Goal: Task Accomplishment & Management: Use online tool/utility

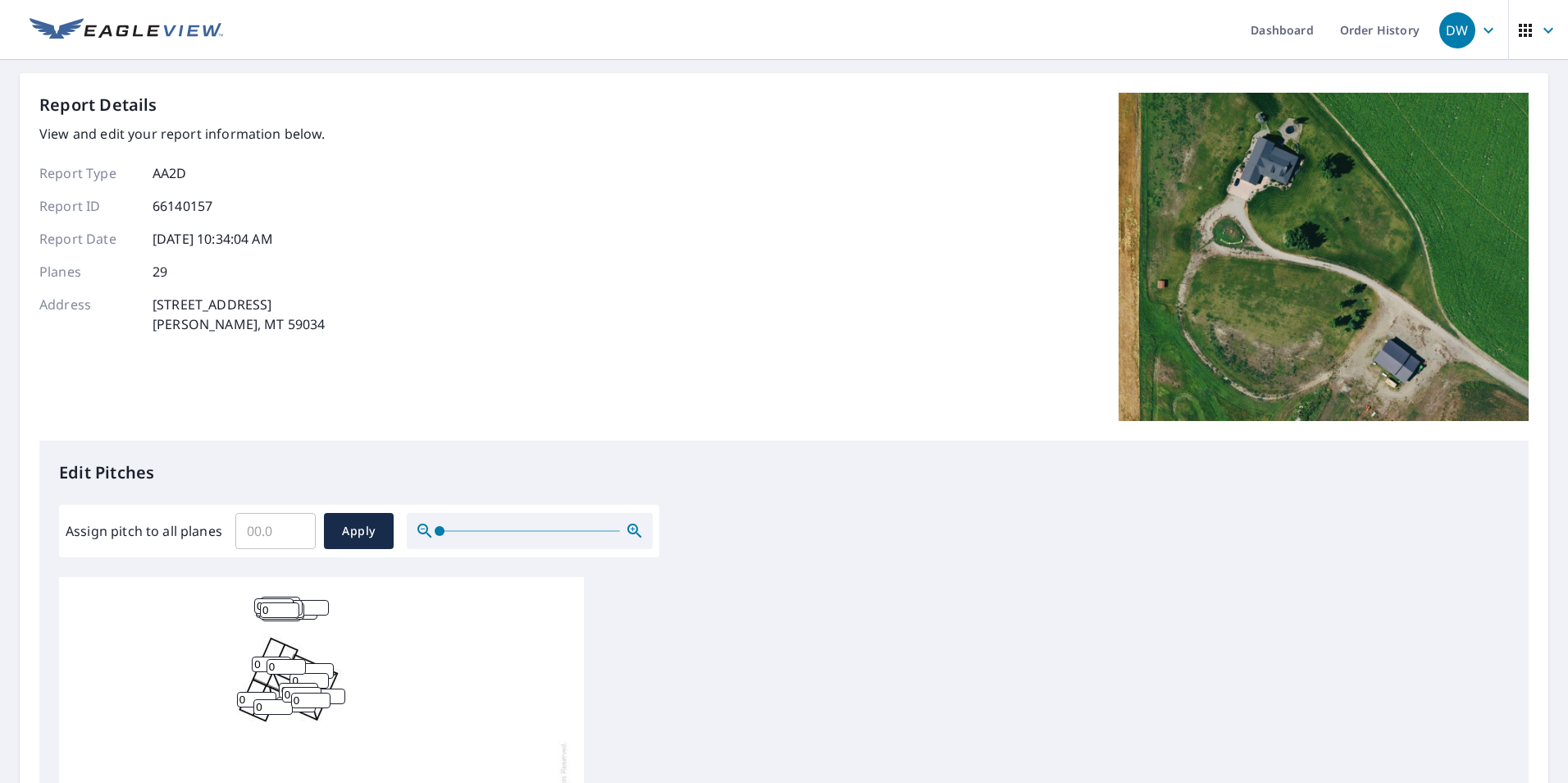
drag, startPoint x: 697, startPoint y: 633, endPoint x: 758, endPoint y: 567, distance: 89.9
click at [758, 475] on div "Edit Pitches Assign pitch to all planes ​ Apply 0 0 0 0 0 0 0 0 0 0 0 0 0 0 0 0…" at bounding box center [784, 775] width 1490 height 671
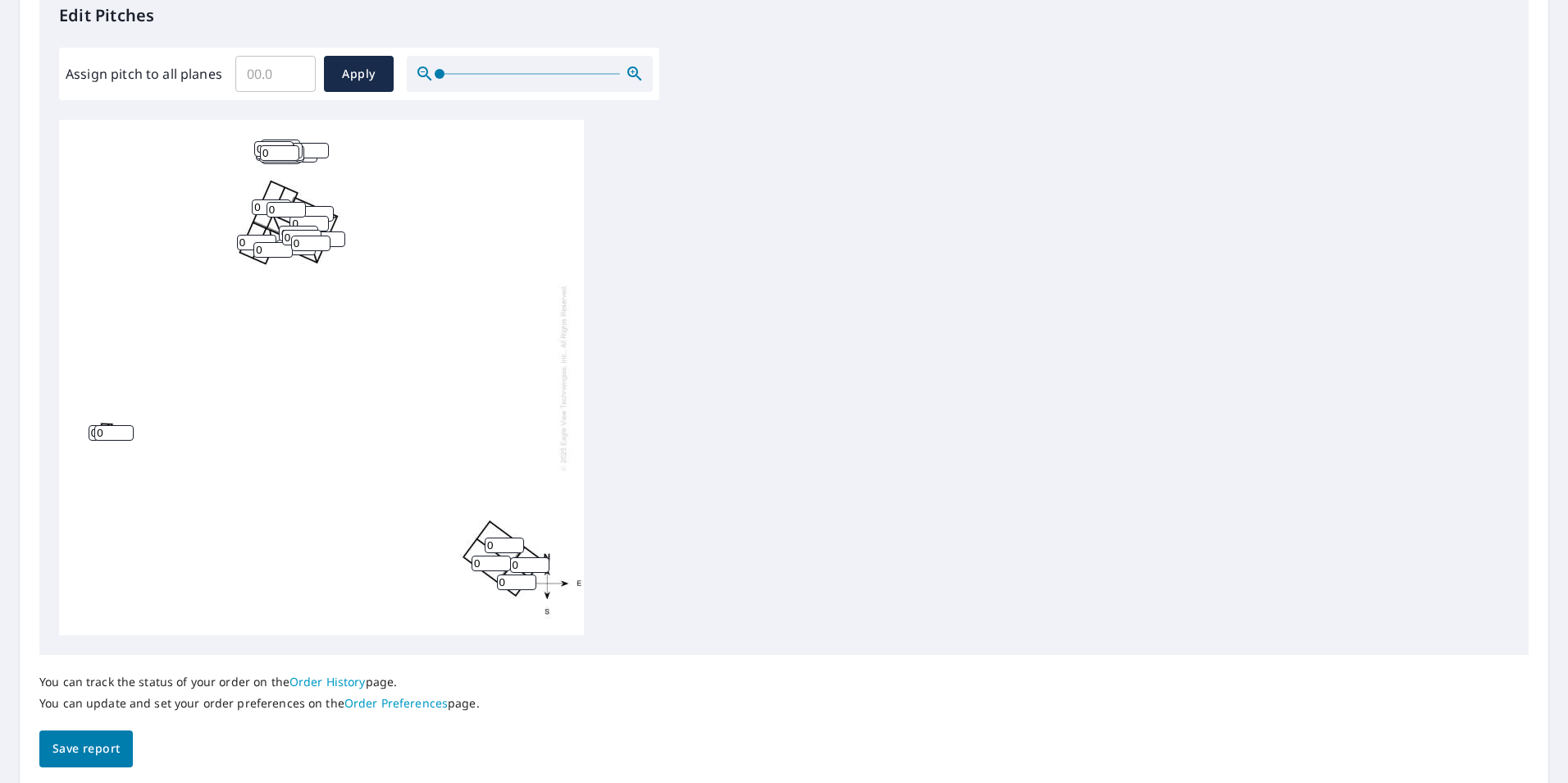
scroll to position [492, 0]
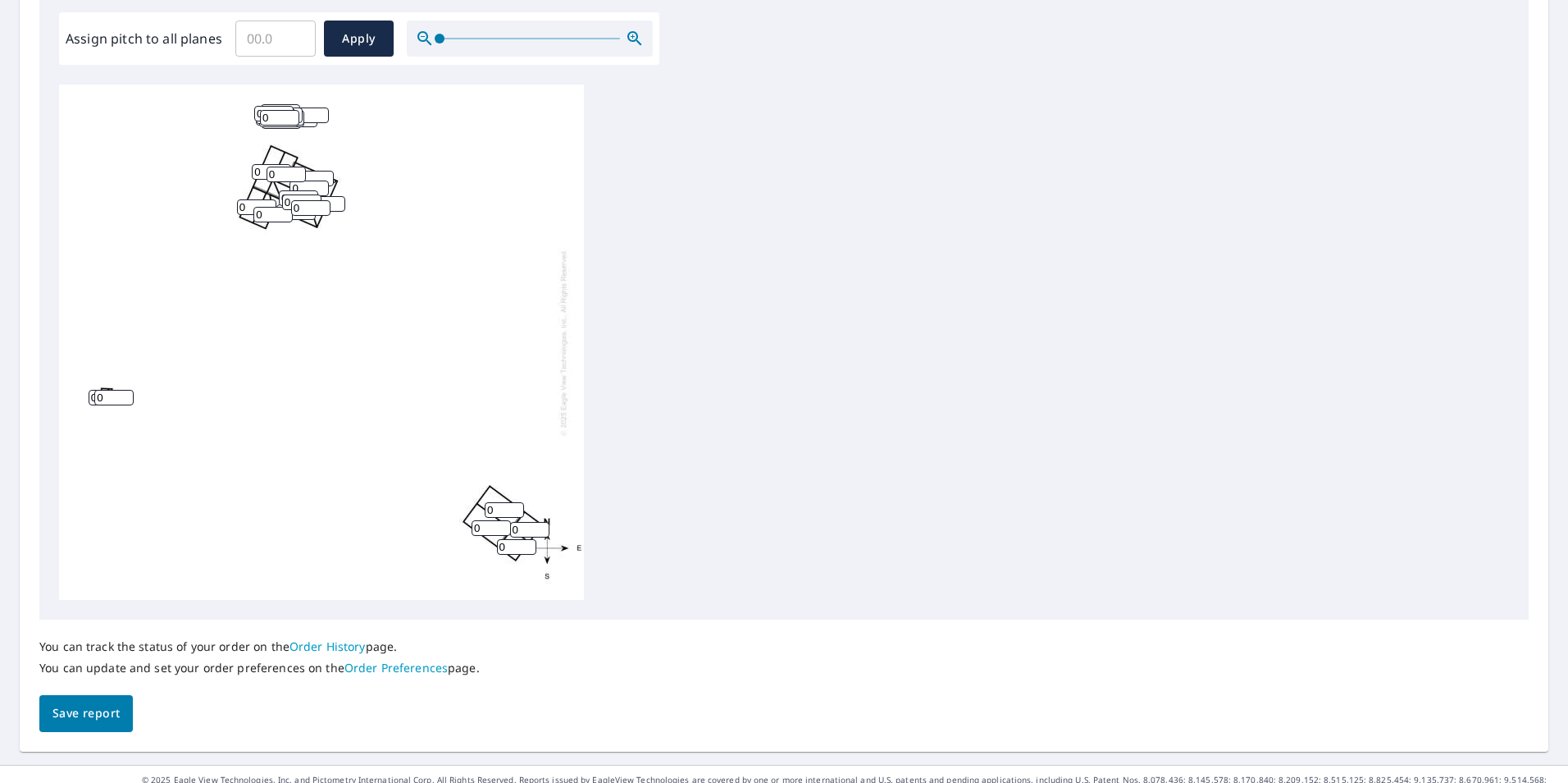
click at [727, 475] on div "0 0 0 0 0 0 0 0 0 0 0 0 0 0 0 0 0 0 0 0 0 0 0 0 0 0 0 0 0" at bounding box center [784, 342] width 1450 height 516
click at [495, 475] on input "0" at bounding box center [504, 510] width 40 height 16
drag, startPoint x: 495, startPoint y: 510, endPoint x: 346, endPoint y: 507, distance: 149.0
click at [346, 475] on div "0 0 0 0 0 0 0 0 0 0 0 0 0 0 0 0 0 0 0 0 0 0 0 0 0 0 0 0 0" at bounding box center [321, 342] width 524 height 516
type input "4"
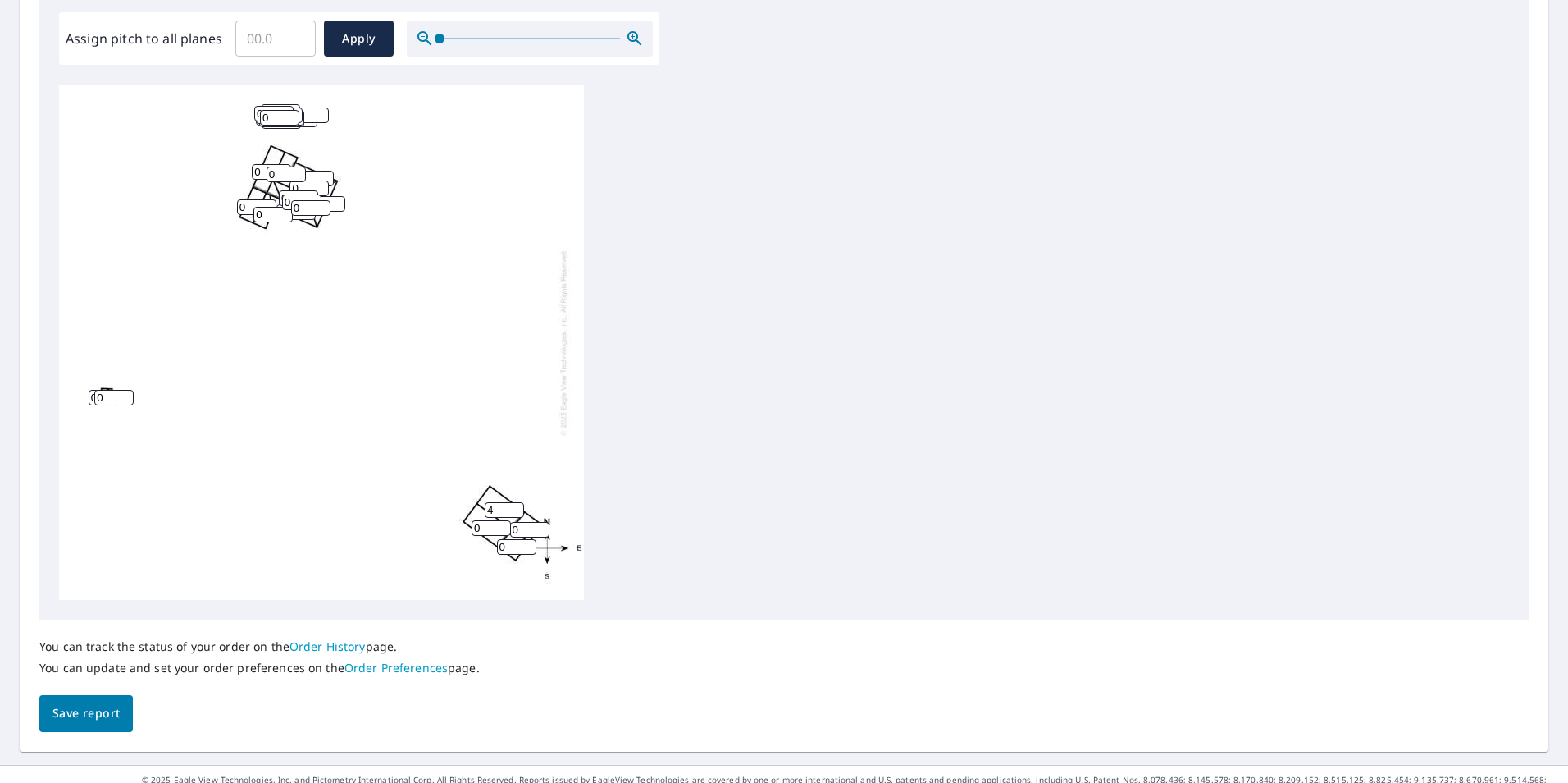
drag, startPoint x: 444, startPoint y: 526, endPoint x: 532, endPoint y: 531, distance: 88.1
click at [420, 475] on div "0 4 0 0 0 0 0 0 0 0 0 0 0 0 0 0 0 0 0 0 0 0 0 0 0 0 0 0 0" at bounding box center [321, 342] width 524 height 516
type input "4"
drag, startPoint x: 478, startPoint y: 530, endPoint x: 516, endPoint y: 546, distance: 41.2
click at [455, 475] on div "4 4 0 0 0 0 0 0 0 0 0 0 0 0 0 0 0 0 0 0 0 0 0 0 0 0 0 0 0" at bounding box center [321, 342] width 524 height 516
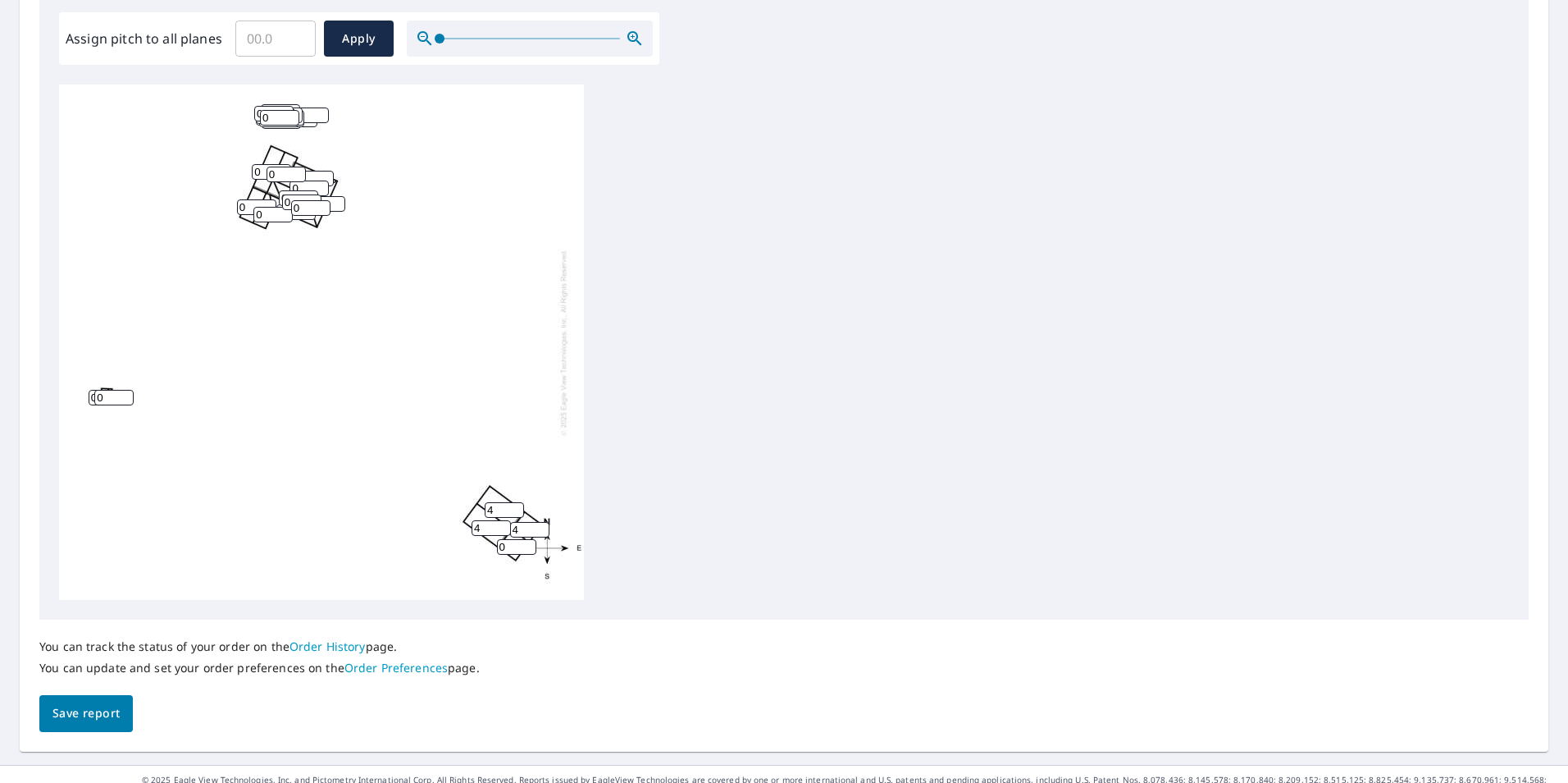
type input "4"
drag, startPoint x: 513, startPoint y: 546, endPoint x: 450, endPoint y: 549, distance: 63.1
click at [450, 475] on div "4 4 0 0 0 0 0 4 0 0 0 0 0 0 0 0 0 0 0 0 0 0 0 0 0 0 0 0 0" at bounding box center [321, 342] width 524 height 516
type input "4"
click at [262, 475] on div "4 4 0 0 0 4 0 4 0 0 0 0 0 0 0 0 0 0 0 0 0 0 0 0 0 0 0 0 0" at bounding box center [321, 342] width 524 height 516
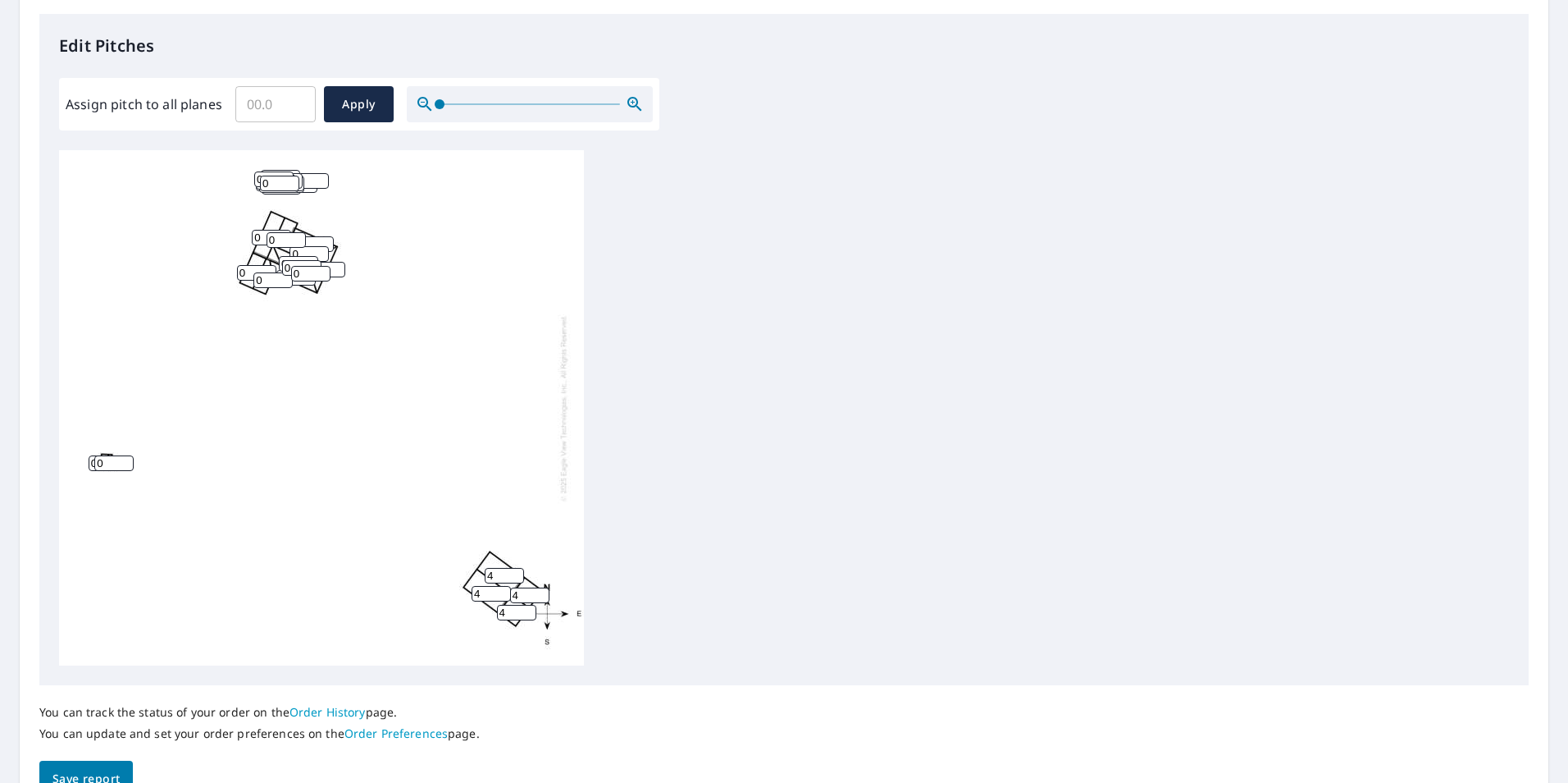
scroll to position [328, 0]
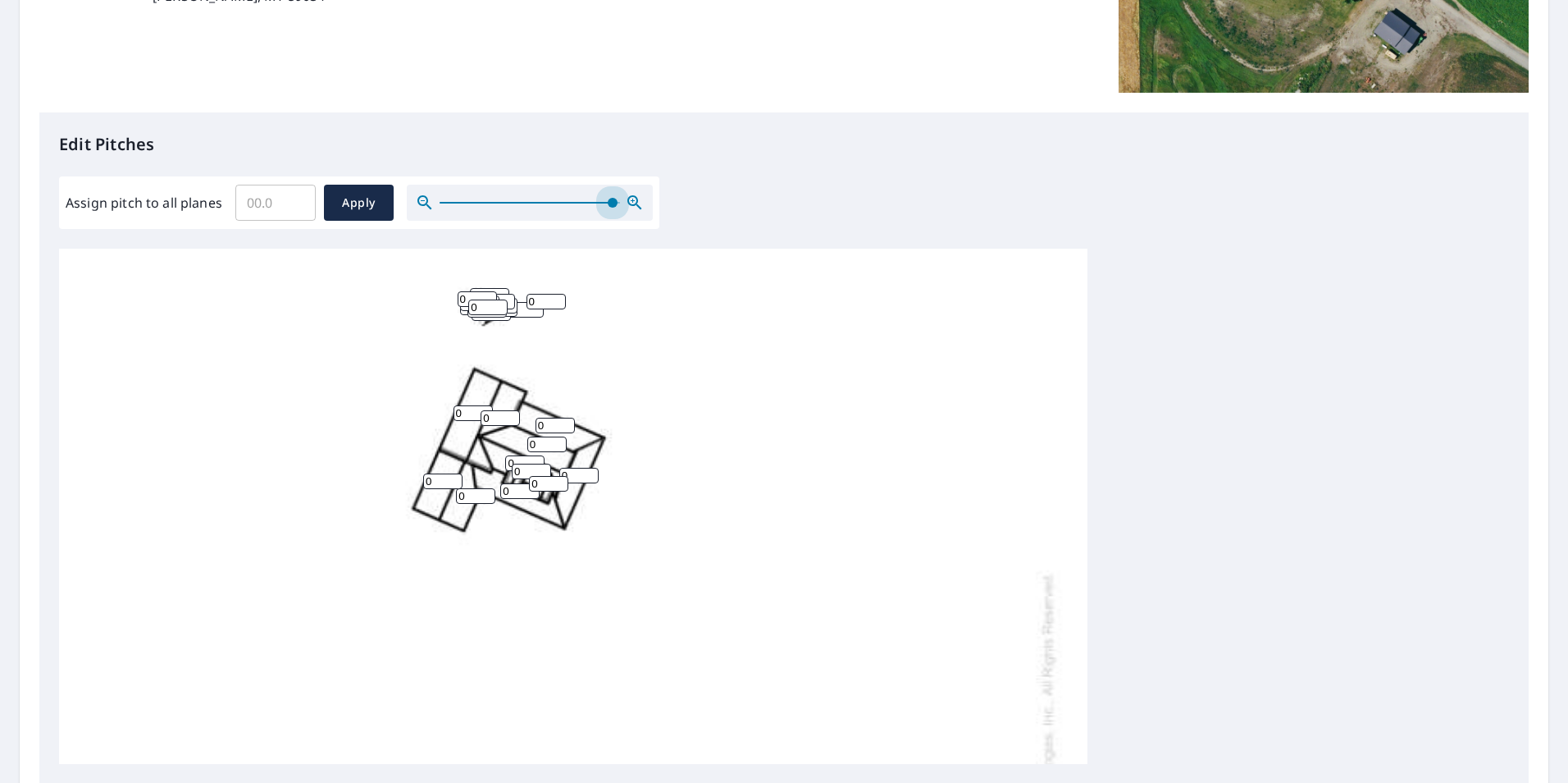
drag, startPoint x: 437, startPoint y: 206, endPoint x: 599, endPoint y: 237, distance: 164.9
click at [612, 223] on div "Assign pitch to all planes ​ Apply" at bounding box center [358, 203] width 600 height 53
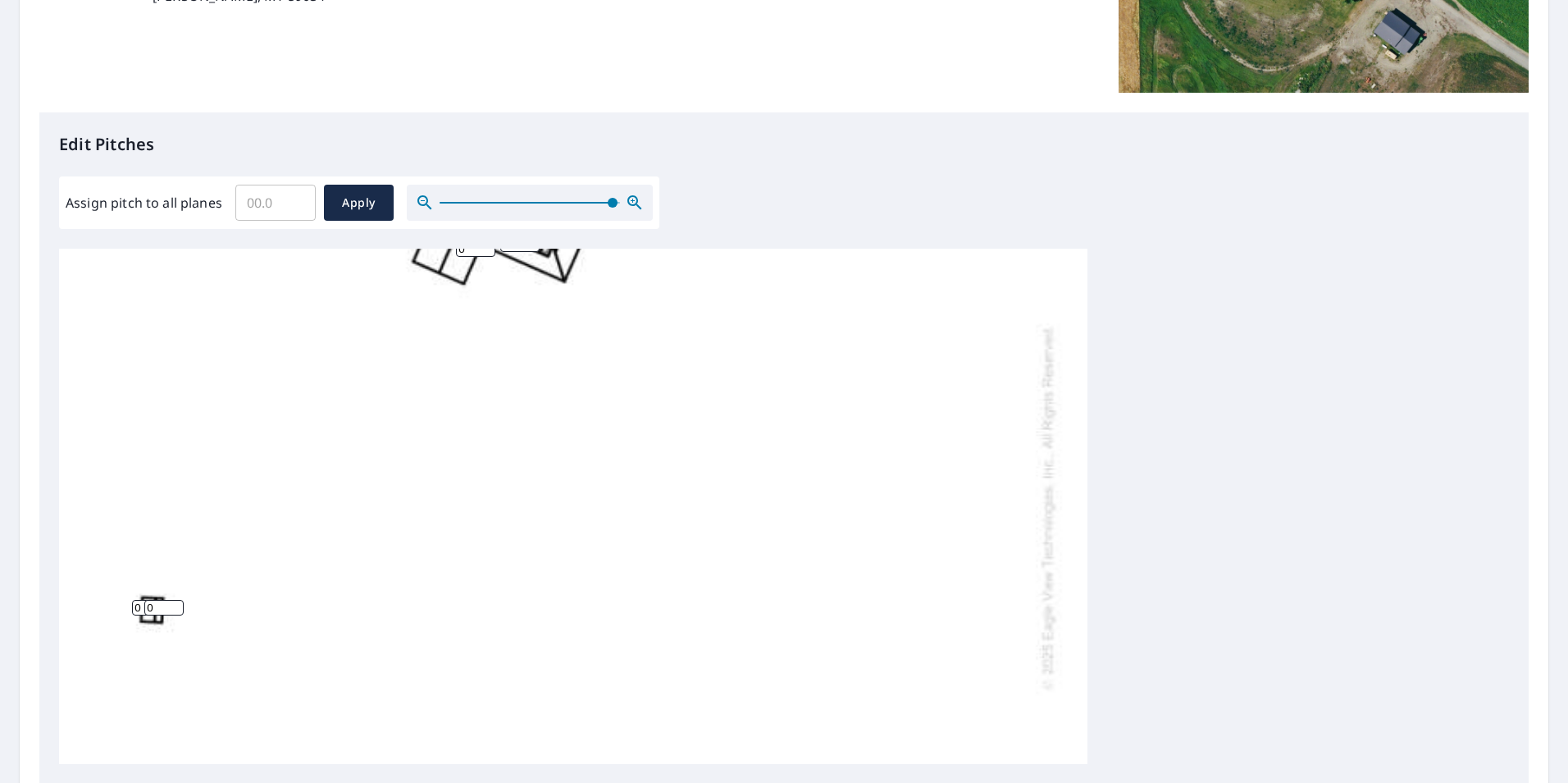
scroll to position [492, 0]
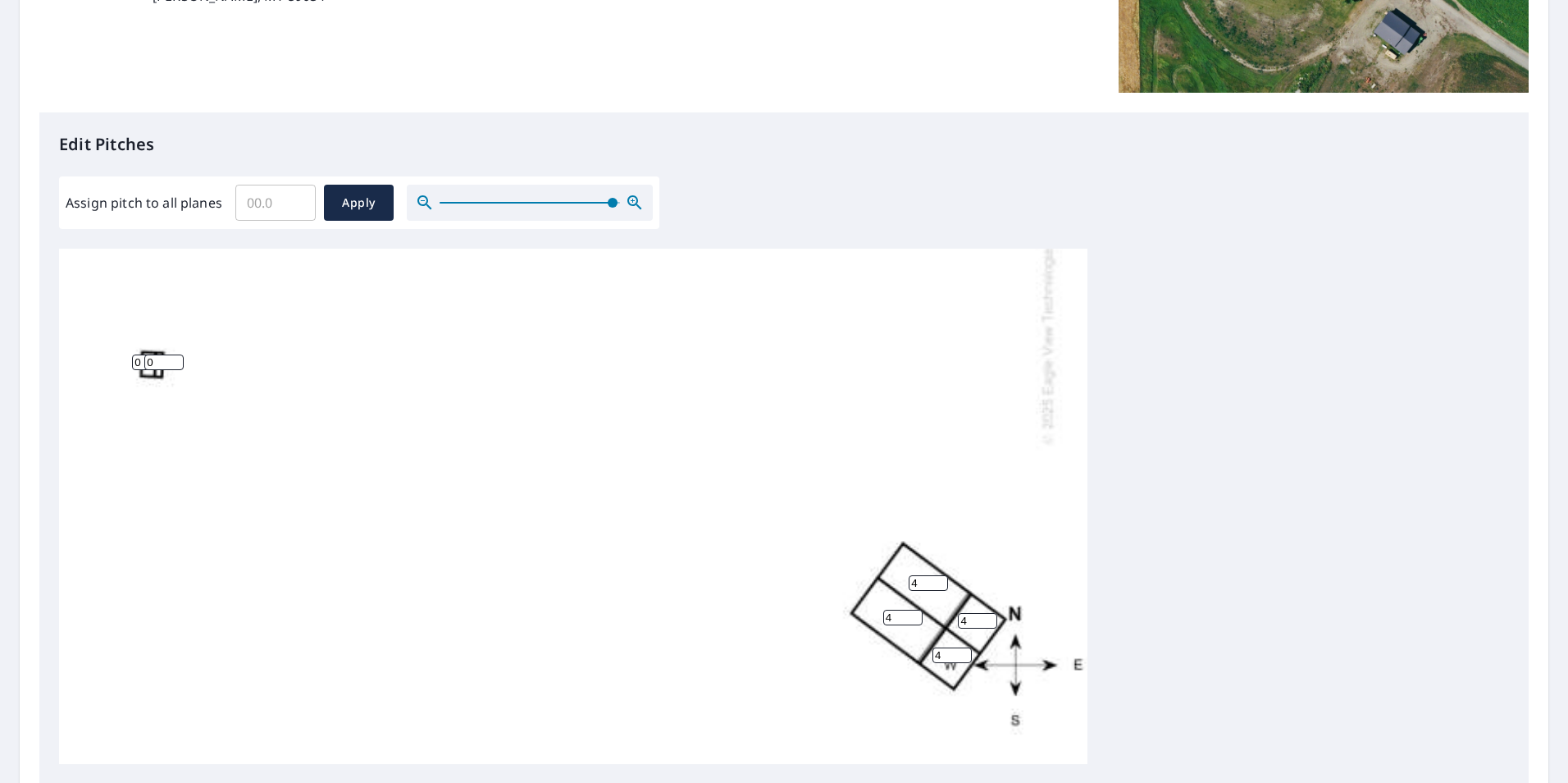
click at [162, 365] on input "0" at bounding box center [164, 363] width 40 height 16
click at [176, 360] on input "1" at bounding box center [164, 363] width 40 height 16
click at [176, 360] on input "2" at bounding box center [164, 363] width 40 height 16
click at [176, 360] on input "3" at bounding box center [164, 363] width 40 height 16
click at [176, 360] on input "4" at bounding box center [164, 363] width 40 height 16
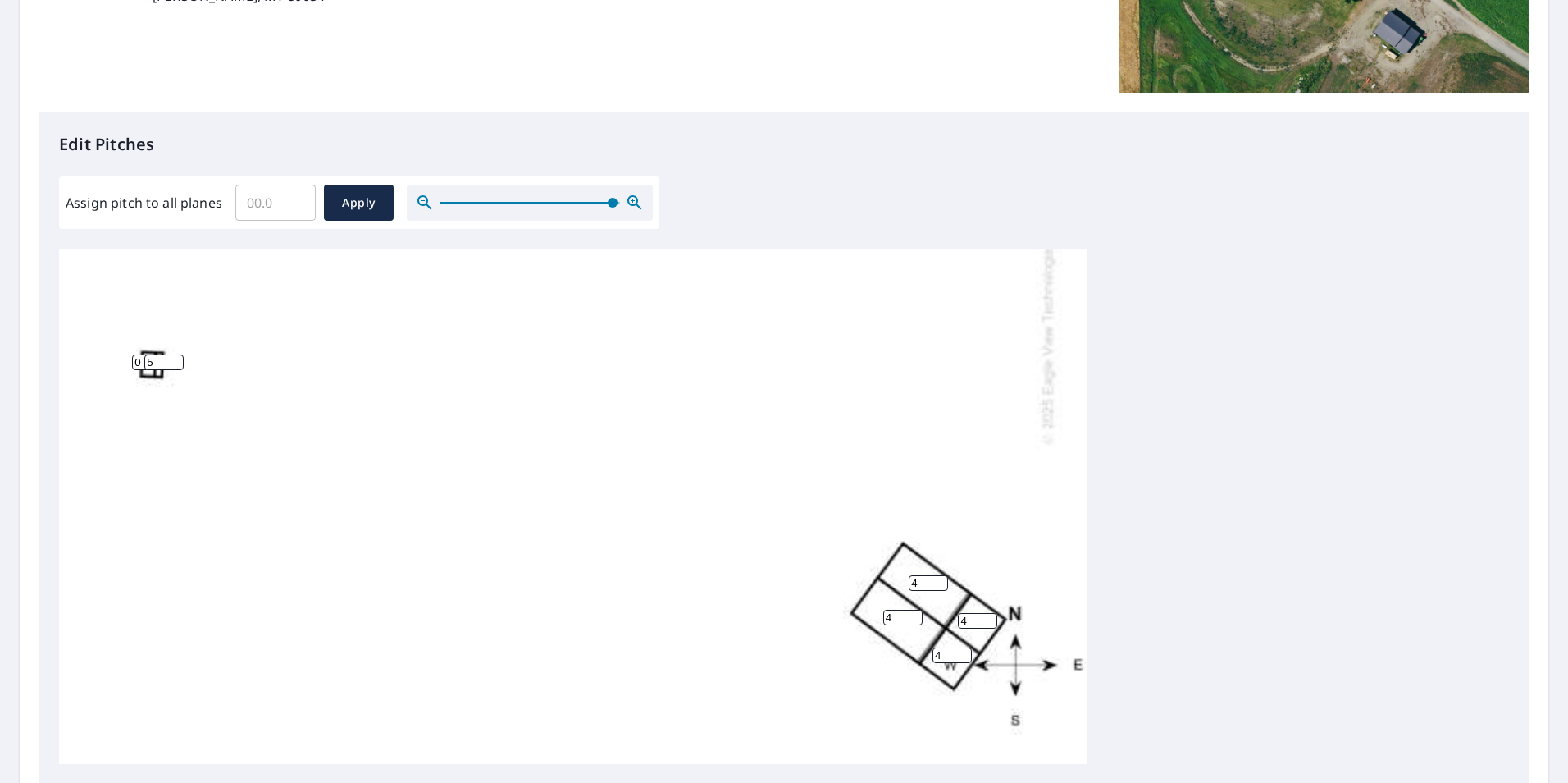
click at [176, 360] on input "5" at bounding box center [164, 363] width 40 height 16
click at [176, 360] on input "6" at bounding box center [164, 363] width 40 height 16
click at [176, 360] on input "7" at bounding box center [164, 363] width 40 height 16
click at [176, 360] on input "8" at bounding box center [164, 363] width 40 height 16
click at [176, 360] on input "9" at bounding box center [164, 363] width 40 height 16
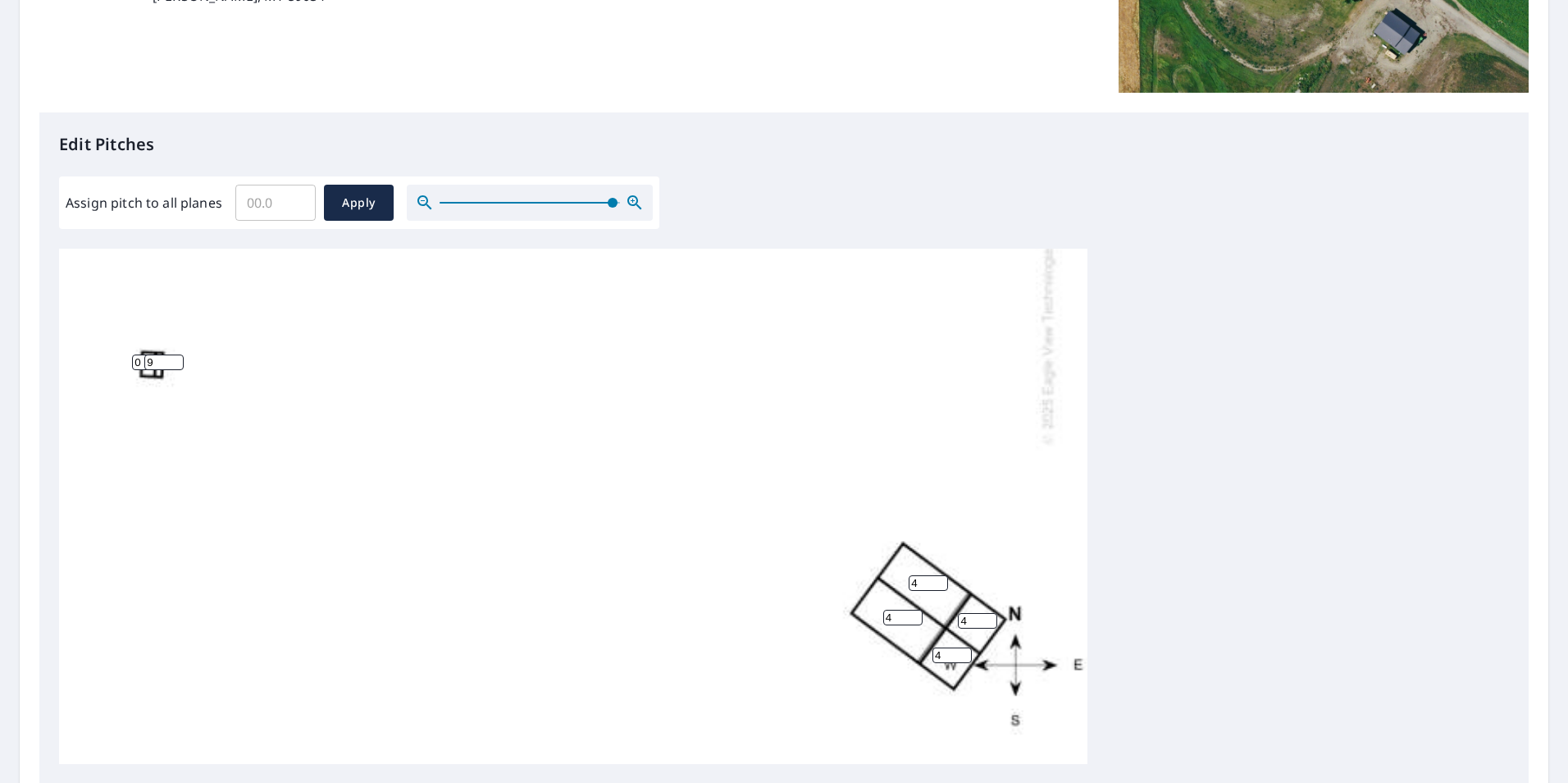
click at [176, 360] on input "10" at bounding box center [164, 363] width 40 height 16
click at [176, 360] on input "11" at bounding box center [164, 363] width 40 height 16
type input "10"
click at [177, 367] on input "10" at bounding box center [164, 363] width 40 height 16
click at [135, 362] on input "0" at bounding box center [152, 363] width 40 height 16
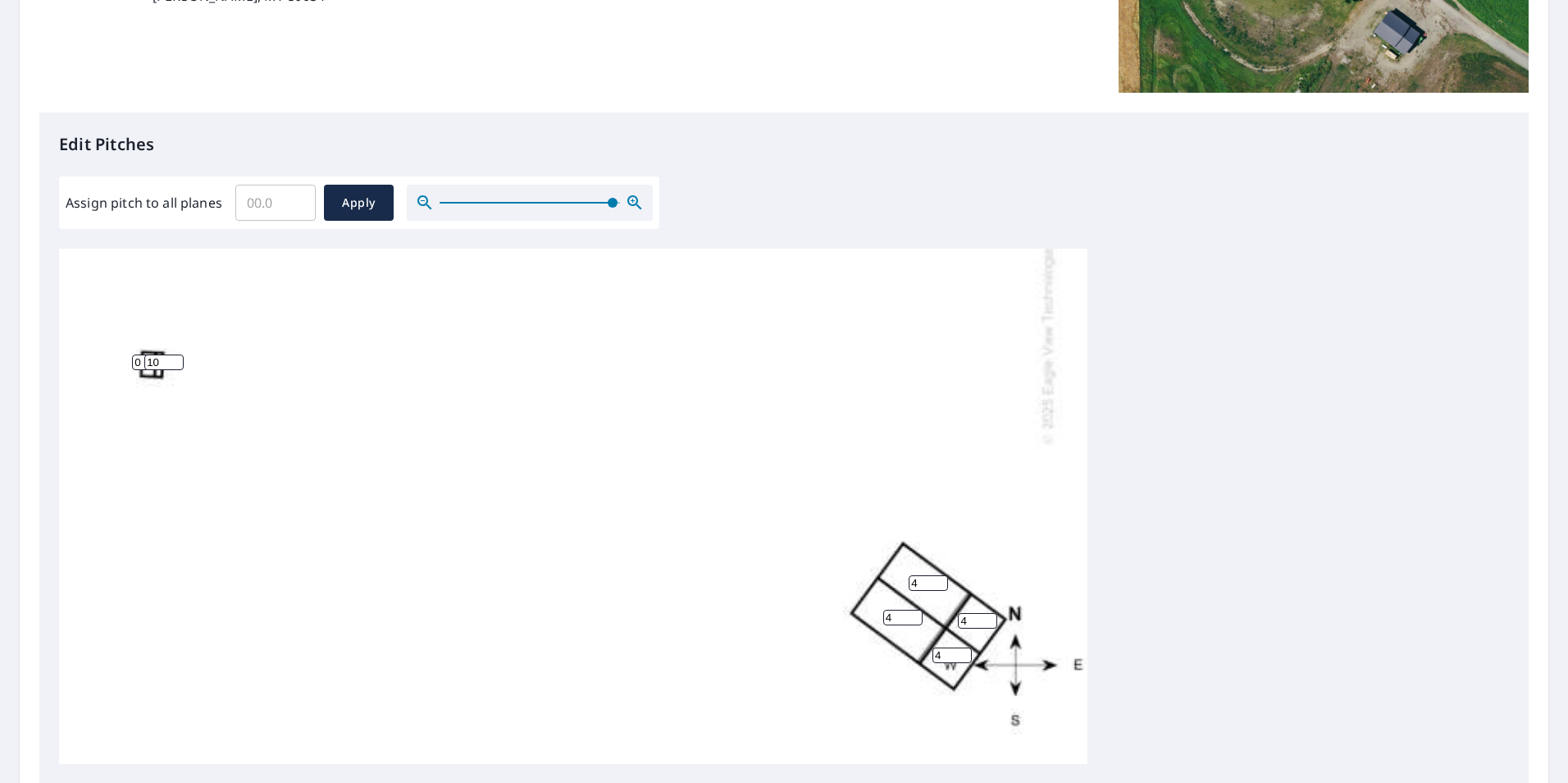
drag, startPoint x: 143, startPoint y: 362, endPoint x: 128, endPoint y: 360, distance: 15.1
click at [128, 360] on div "4 4 0 0 0 4 0 4 0 0 0 0 0 0 0 0 0 0 10 0 0 0 0 0 0 0 0 0 0" at bounding box center [572, 261] width 1028 height 1010
type input "3"
click at [333, 475] on div "4 4 0 0 0 4 0 4 0 0 0 0 0 3 0 0 0 0 10 0 0 0 0 0 0 0 0 0 0" at bounding box center [572, 261] width 1028 height 1010
drag, startPoint x: 416, startPoint y: 347, endPoint x: 459, endPoint y: 546, distance: 203.6
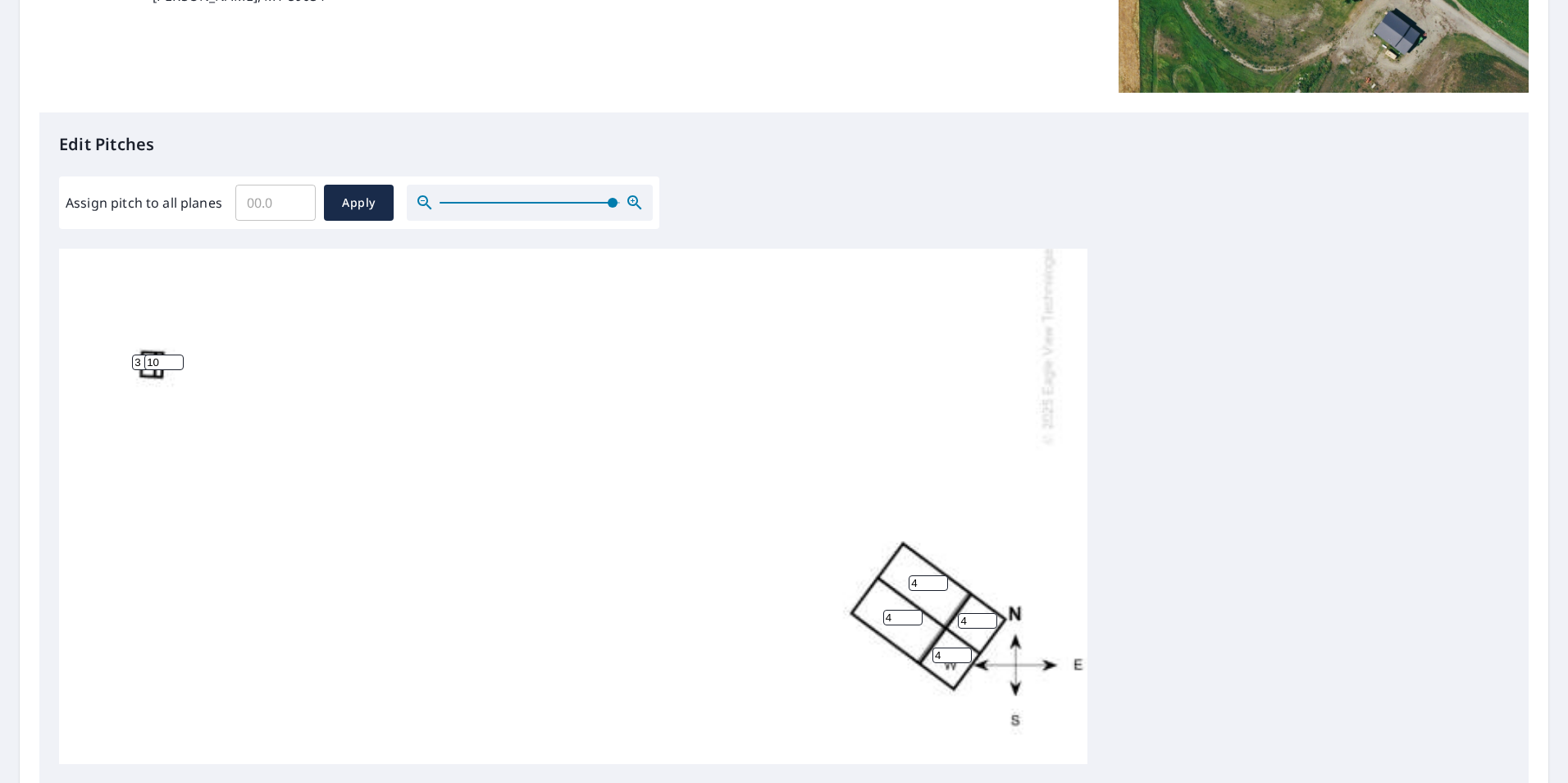
click at [456, 475] on div "4 4 0 0 0 4 0 4 0 0 0 0 0 3 0 0 0 0 10 0 0 0 0 0 0 0 0 0 0" at bounding box center [572, 261] width 1028 height 1010
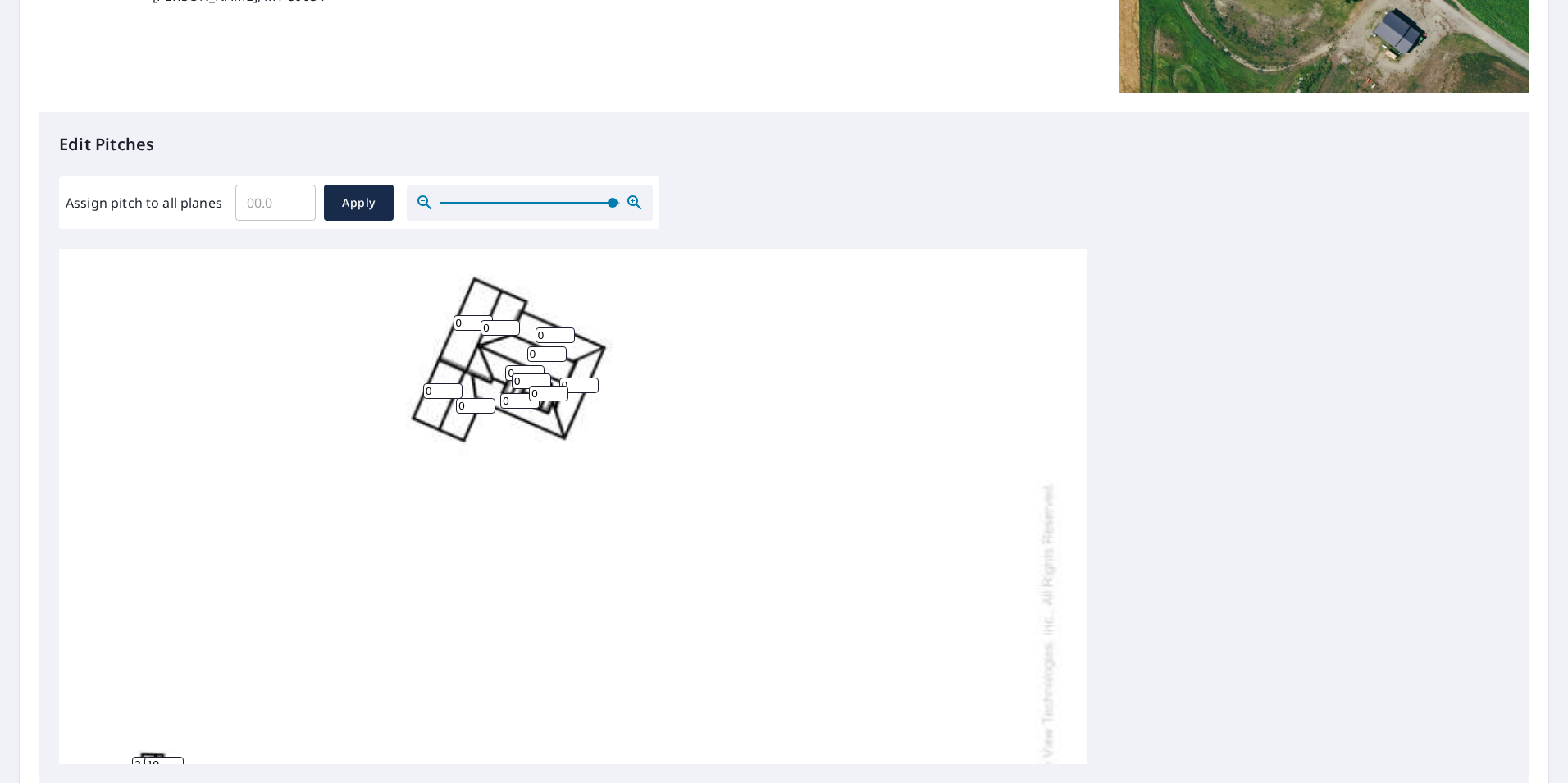
scroll to position [0, 0]
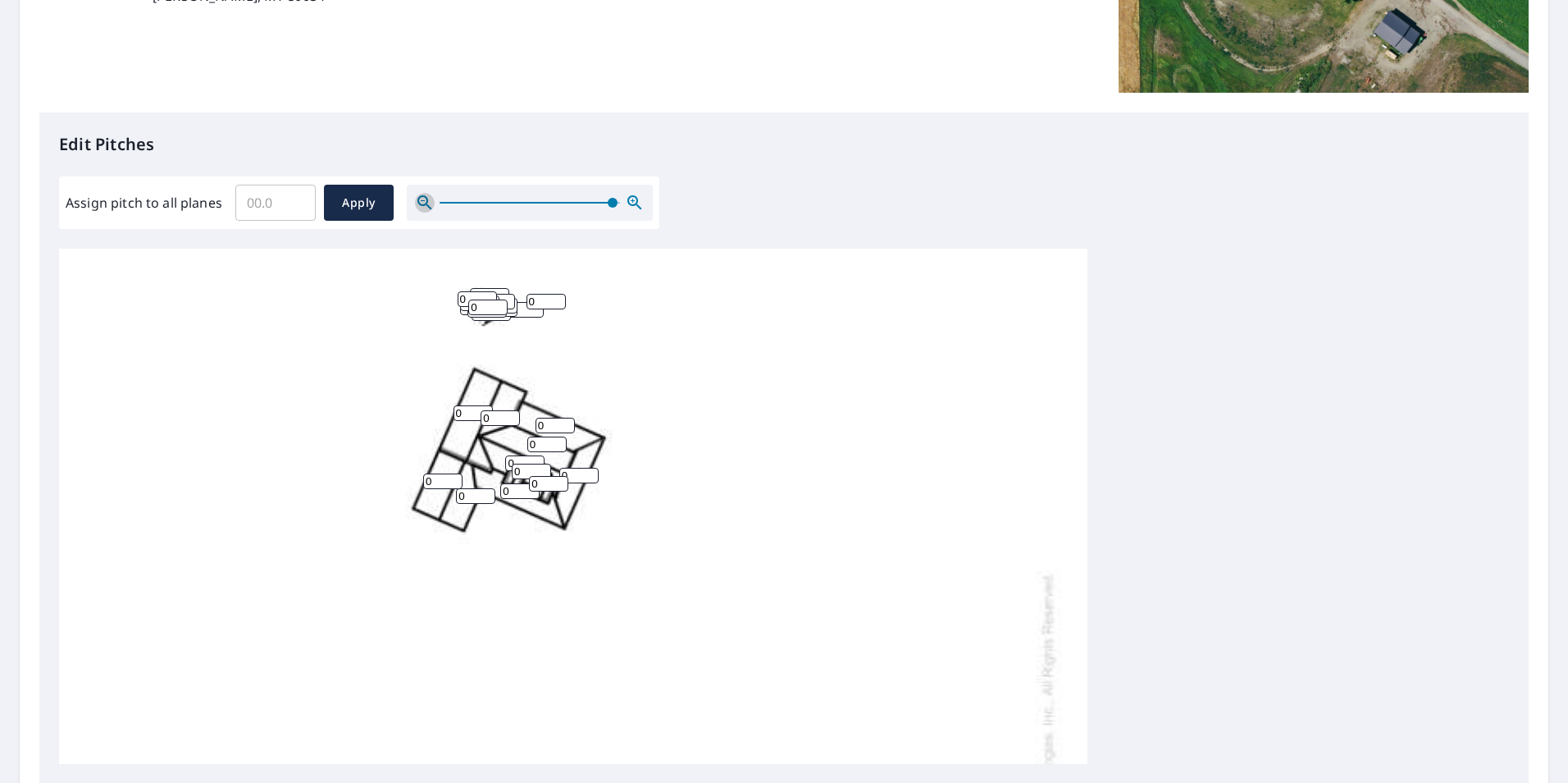
click at [422, 202] on icon "button" at bounding box center [425, 203] width 20 height 20
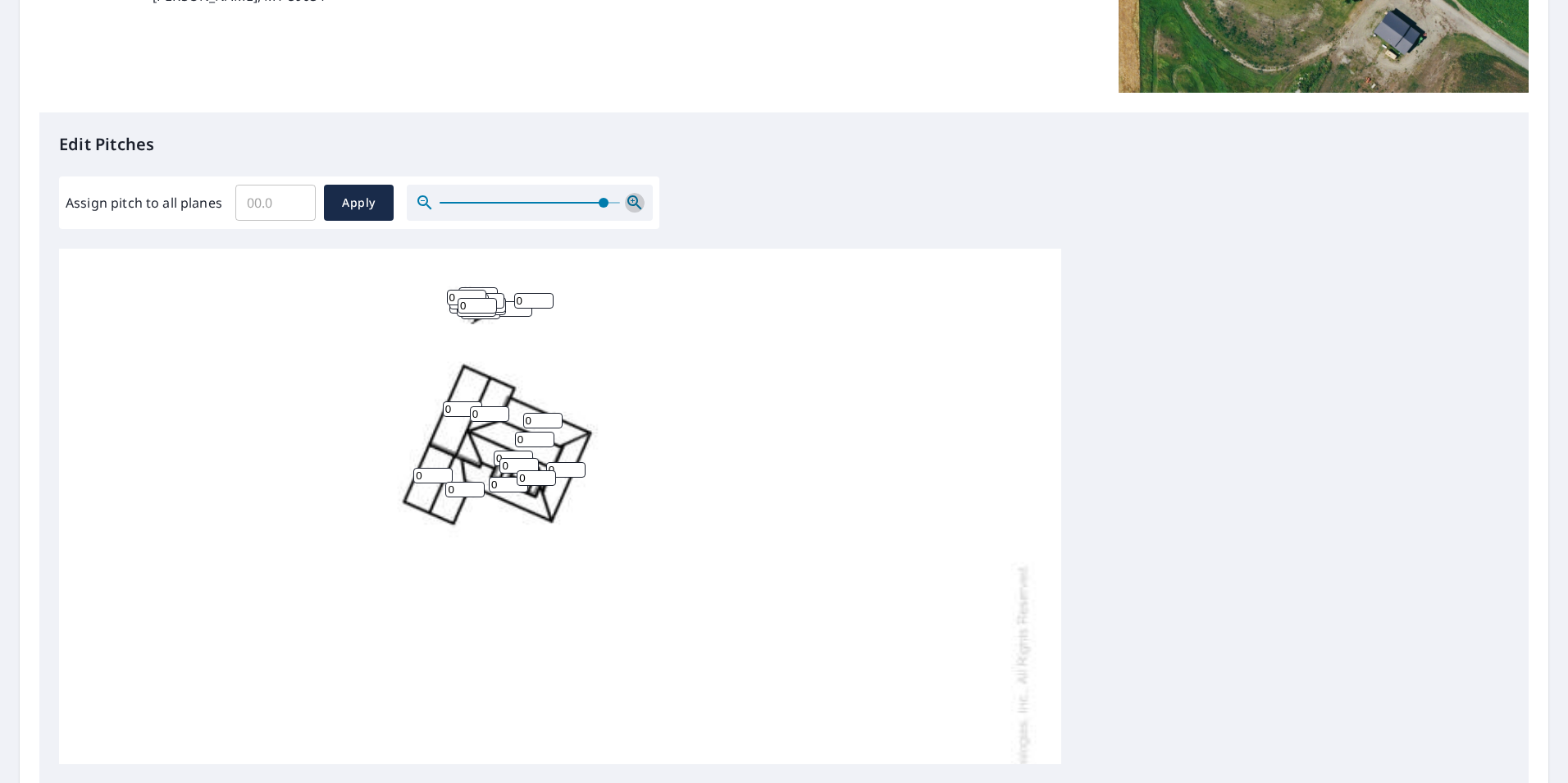
click at [631, 200] on icon "button" at bounding box center [635, 203] width 20 height 20
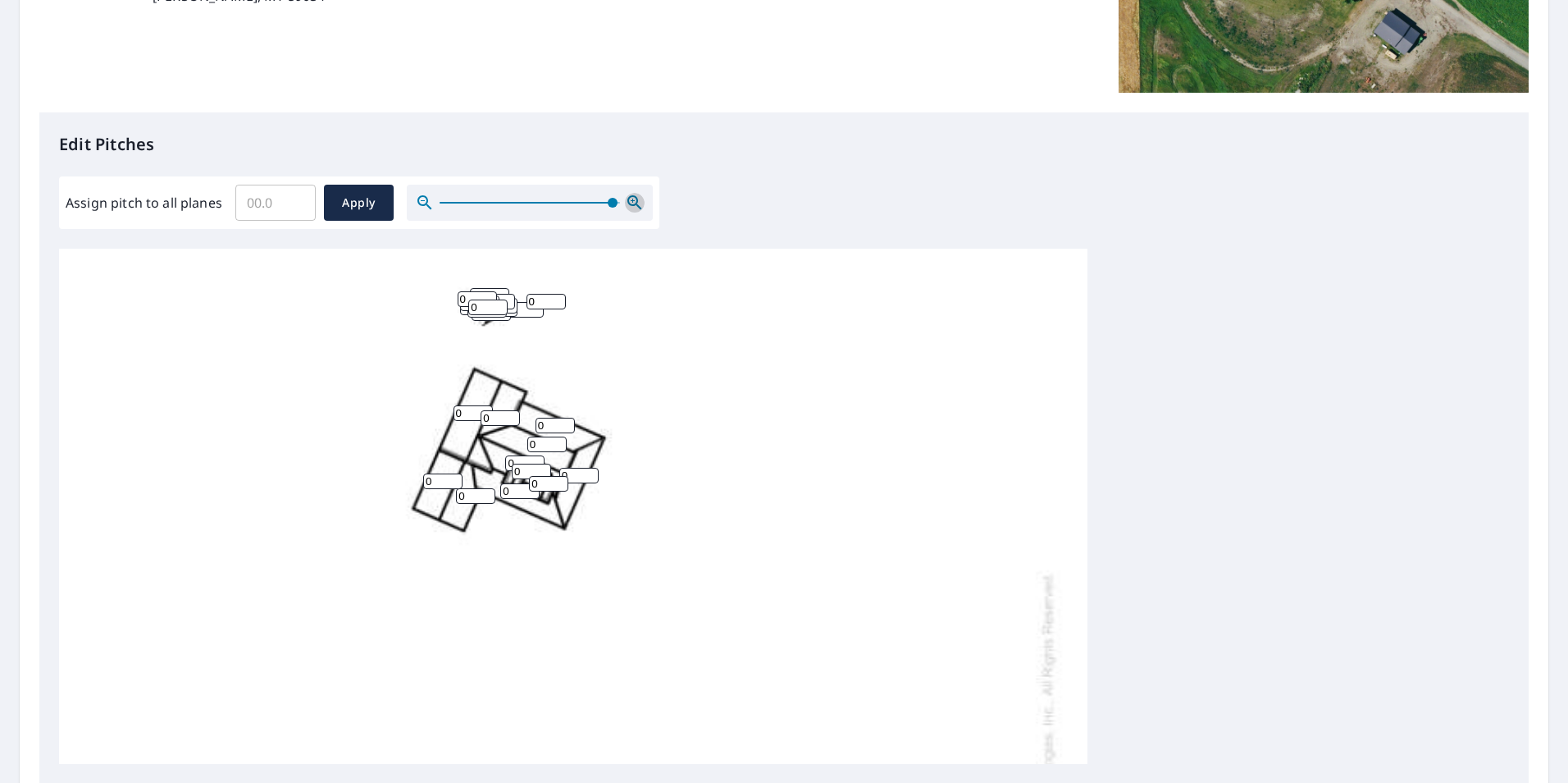
click at [631, 200] on icon "button" at bounding box center [635, 203] width 20 height 20
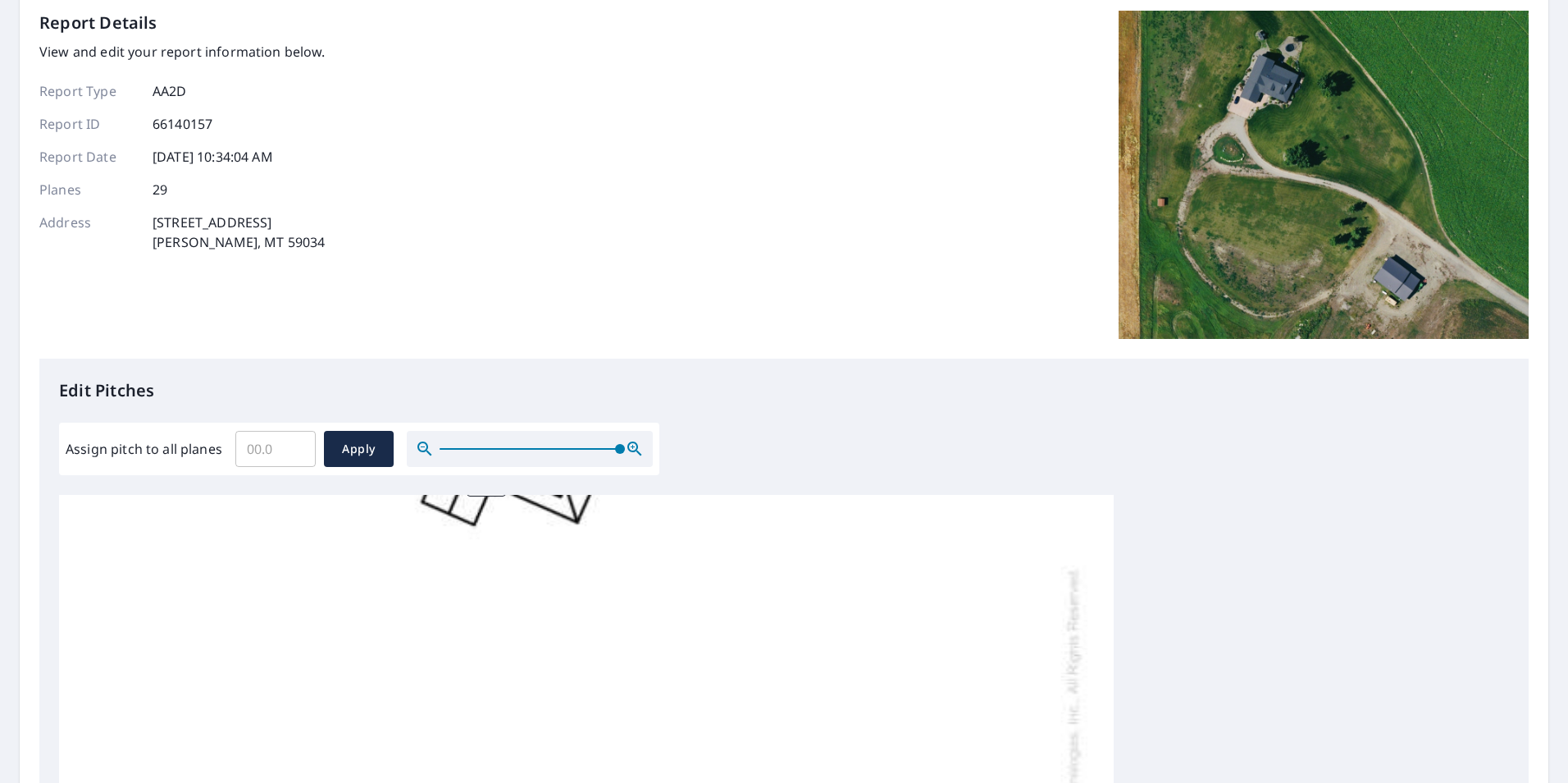
scroll to position [164, 0]
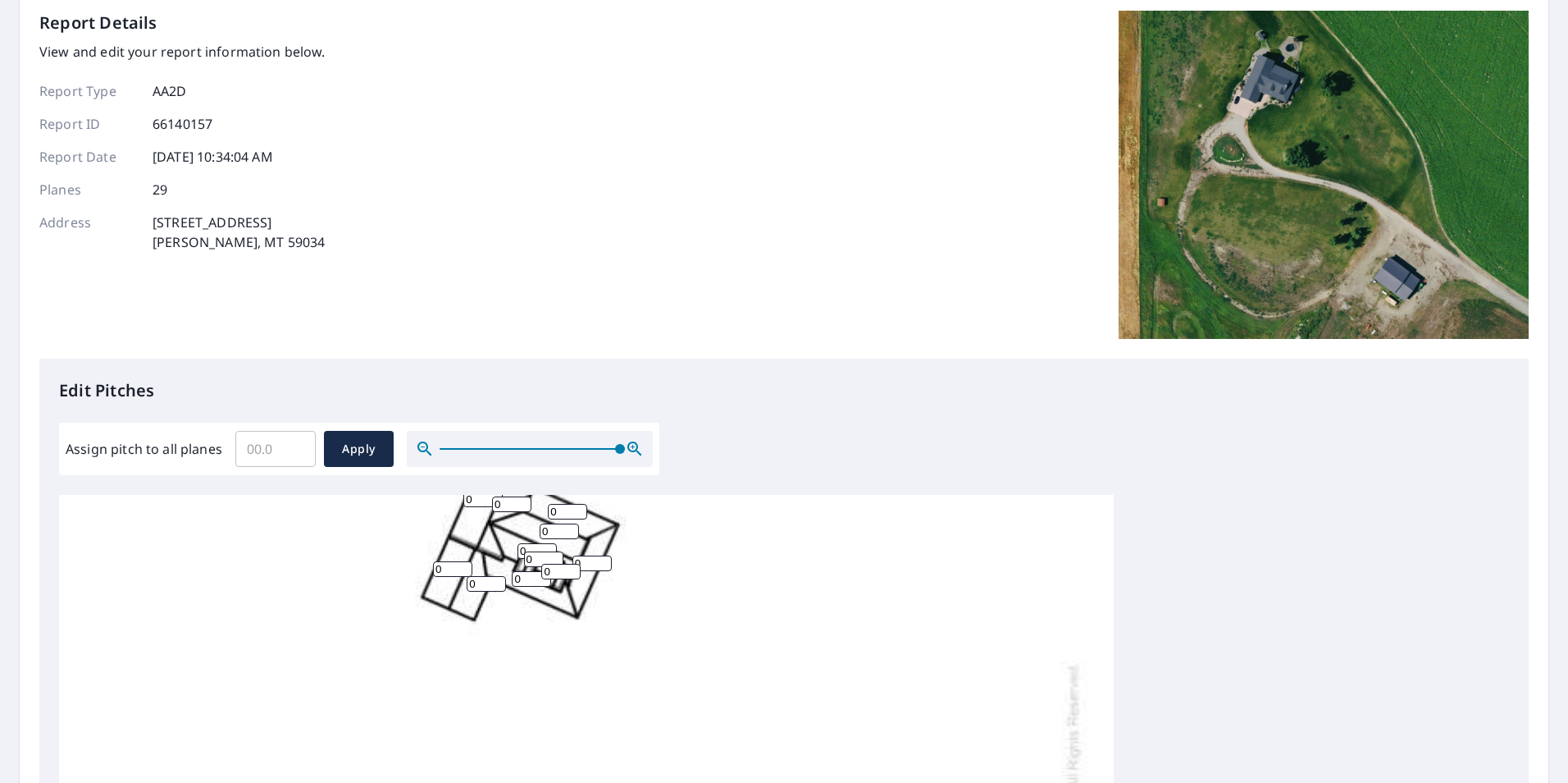
click at [523, 475] on input "0" at bounding box center [531, 579] width 40 height 16
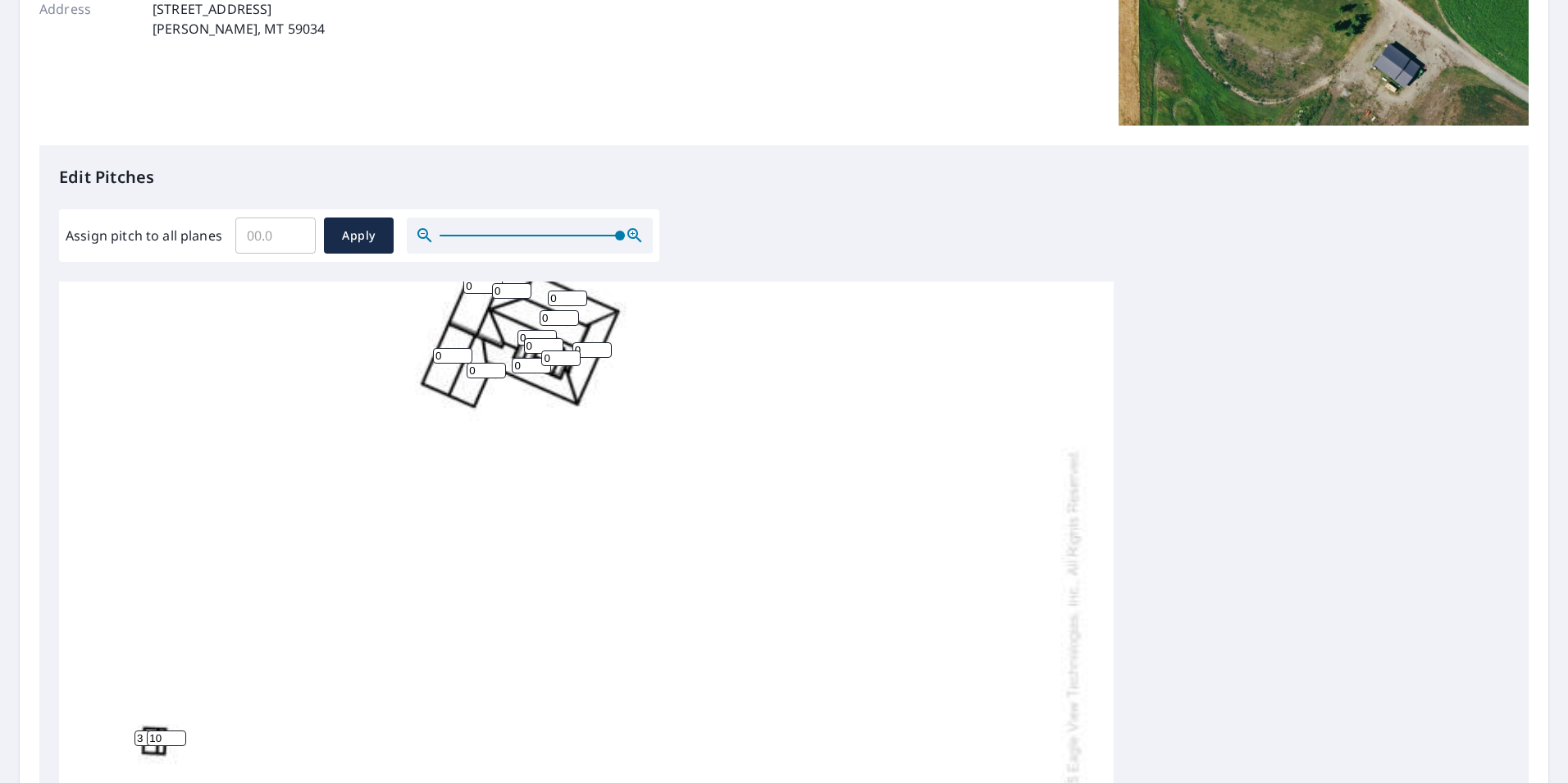
scroll to position [308, 0]
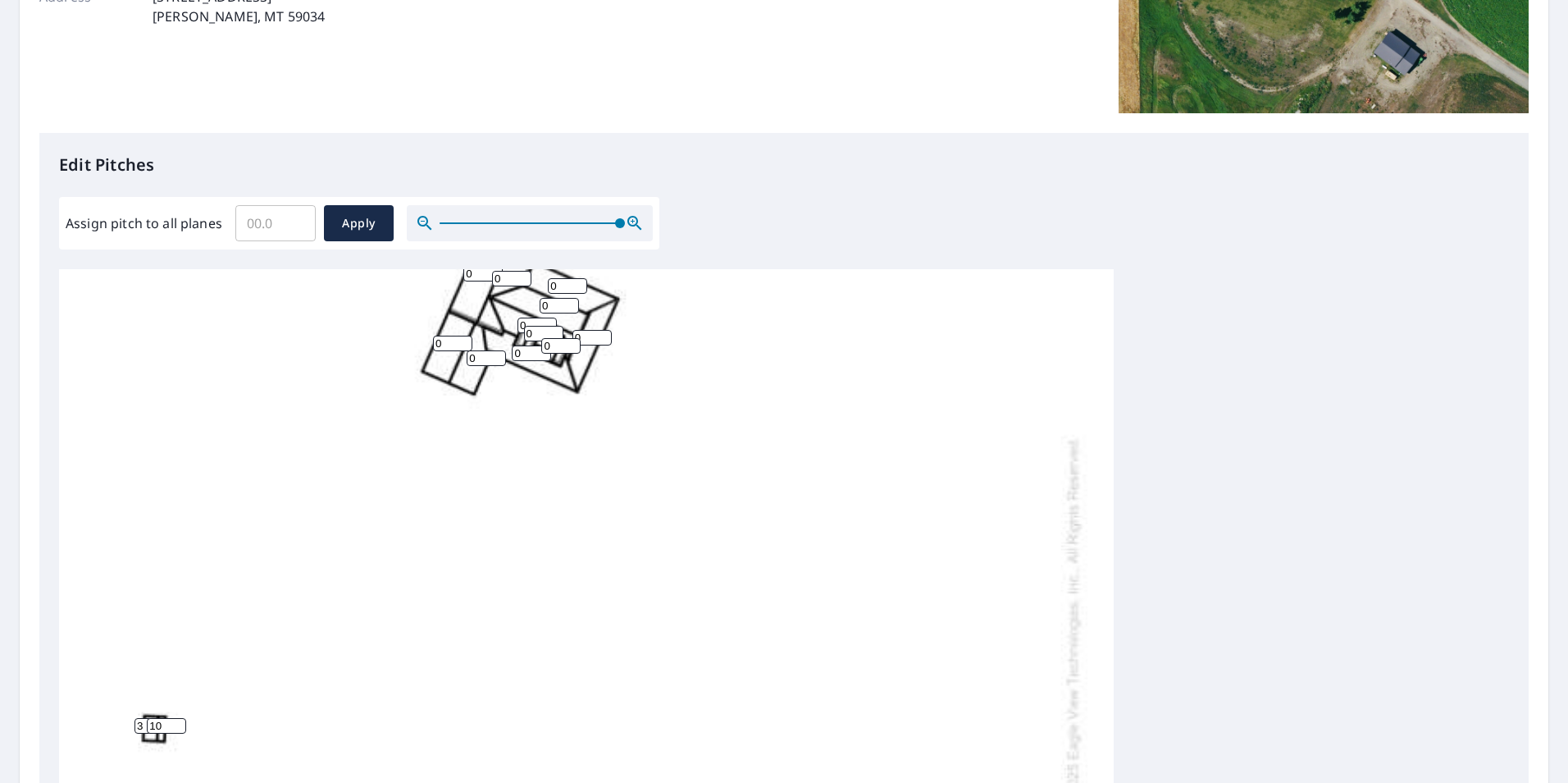
click at [527, 326] on input "0" at bounding box center [544, 334] width 40 height 16
type input "8"
click at [523, 323] on input "0" at bounding box center [537, 326] width 40 height 16
drag, startPoint x: 523, startPoint y: 323, endPoint x: 510, endPoint y: 323, distance: 13.0
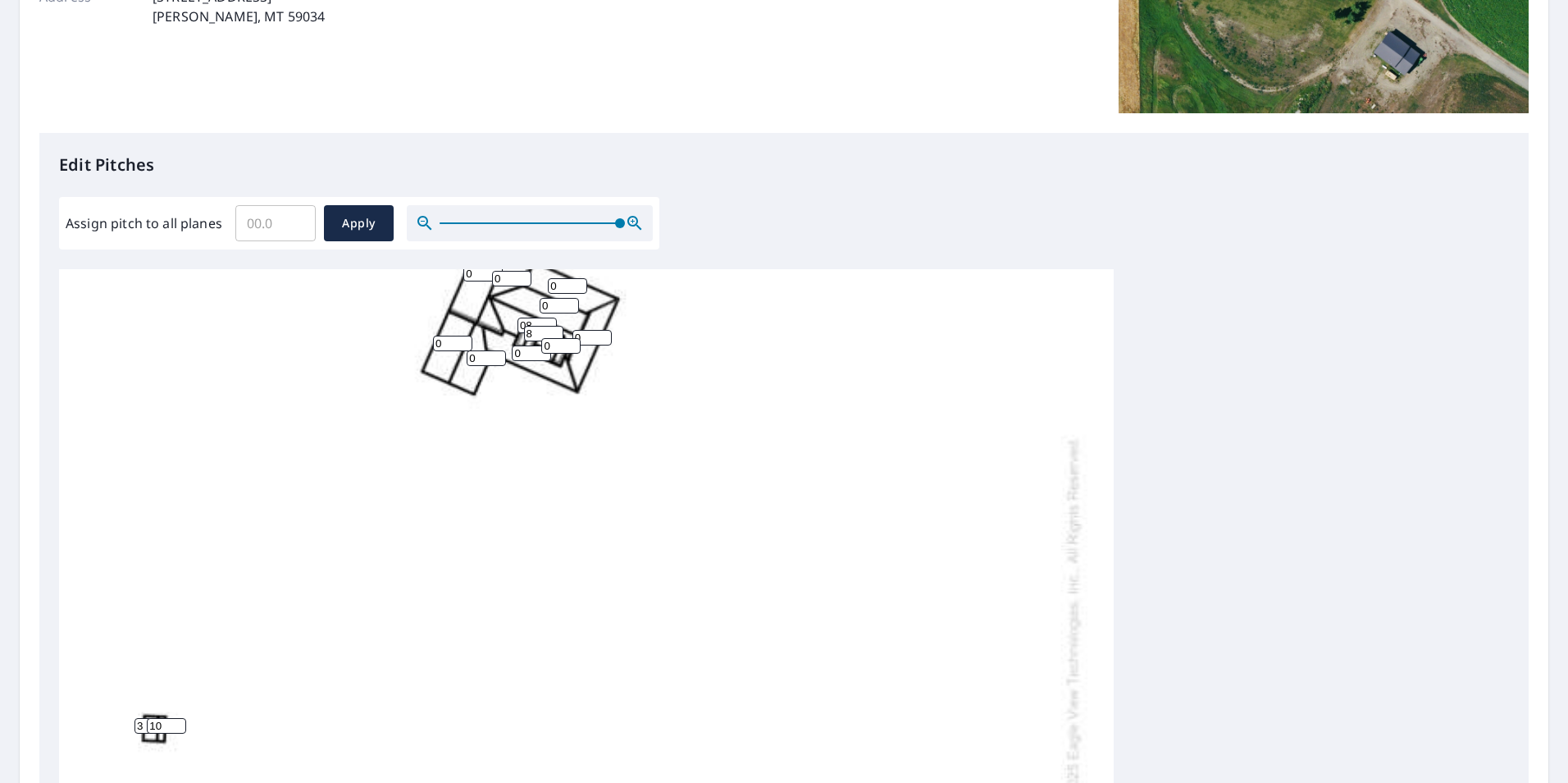
click at [510, 323] on div "4 4 0 0 0 4 0 4 0 0 0 08 0 3 8 0 0 0 10 0 0 0 0 0 0 0 0 0 0" at bounding box center [586, 623] width 1055 height 1035
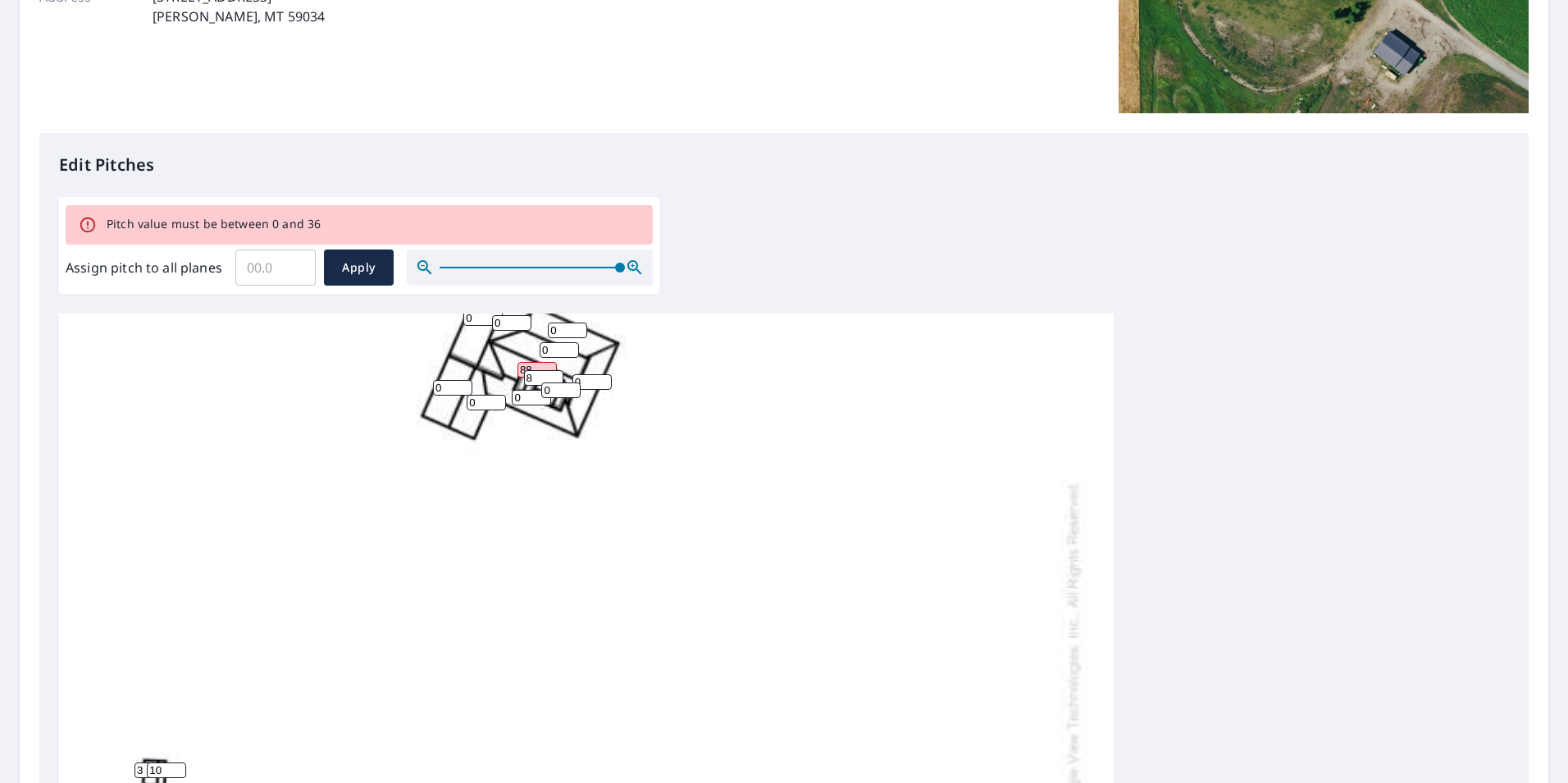
type input "88"
click at [562, 327] on input "0" at bounding box center [568, 331] width 40 height 16
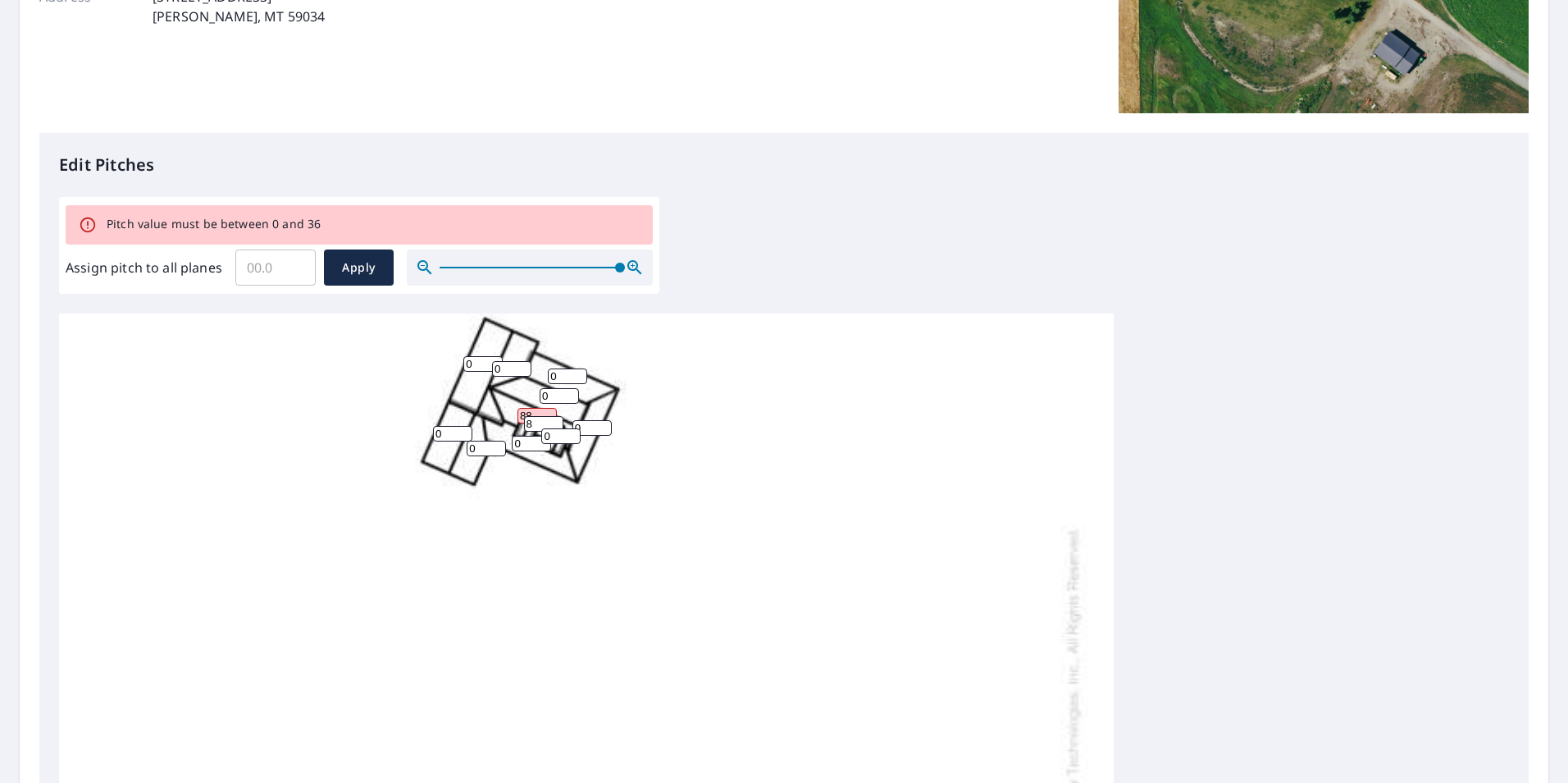
drag, startPoint x: 562, startPoint y: 327, endPoint x: 537, endPoint y: 327, distance: 25.0
click at [537, 327] on div "4 4 0 0 0 4 0 4 0 0 0 88 0 3 8 0 0 0 10 0 0 0 0 0 0 0 0 0 0" at bounding box center [586, 713] width 1055 height 1035
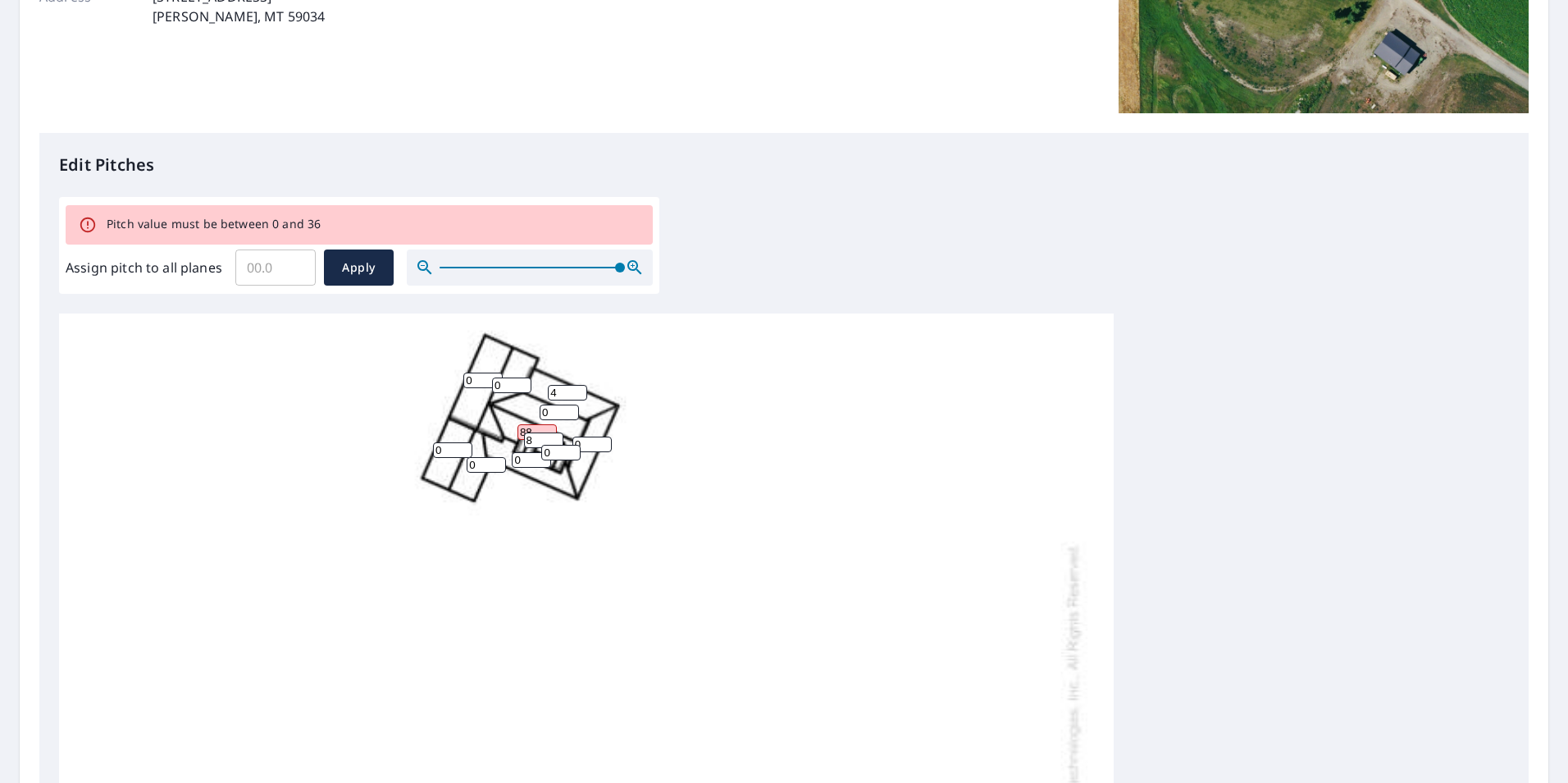
type input "4"
click at [508, 389] on input "0" at bounding box center [511, 386] width 40 height 16
click at [523, 381] on input "5" at bounding box center [511, 386] width 40 height 16
click at [523, 381] on input "6" at bounding box center [511, 386] width 40 height 16
click at [524, 386] on input "5" at bounding box center [511, 386] width 40 height 16
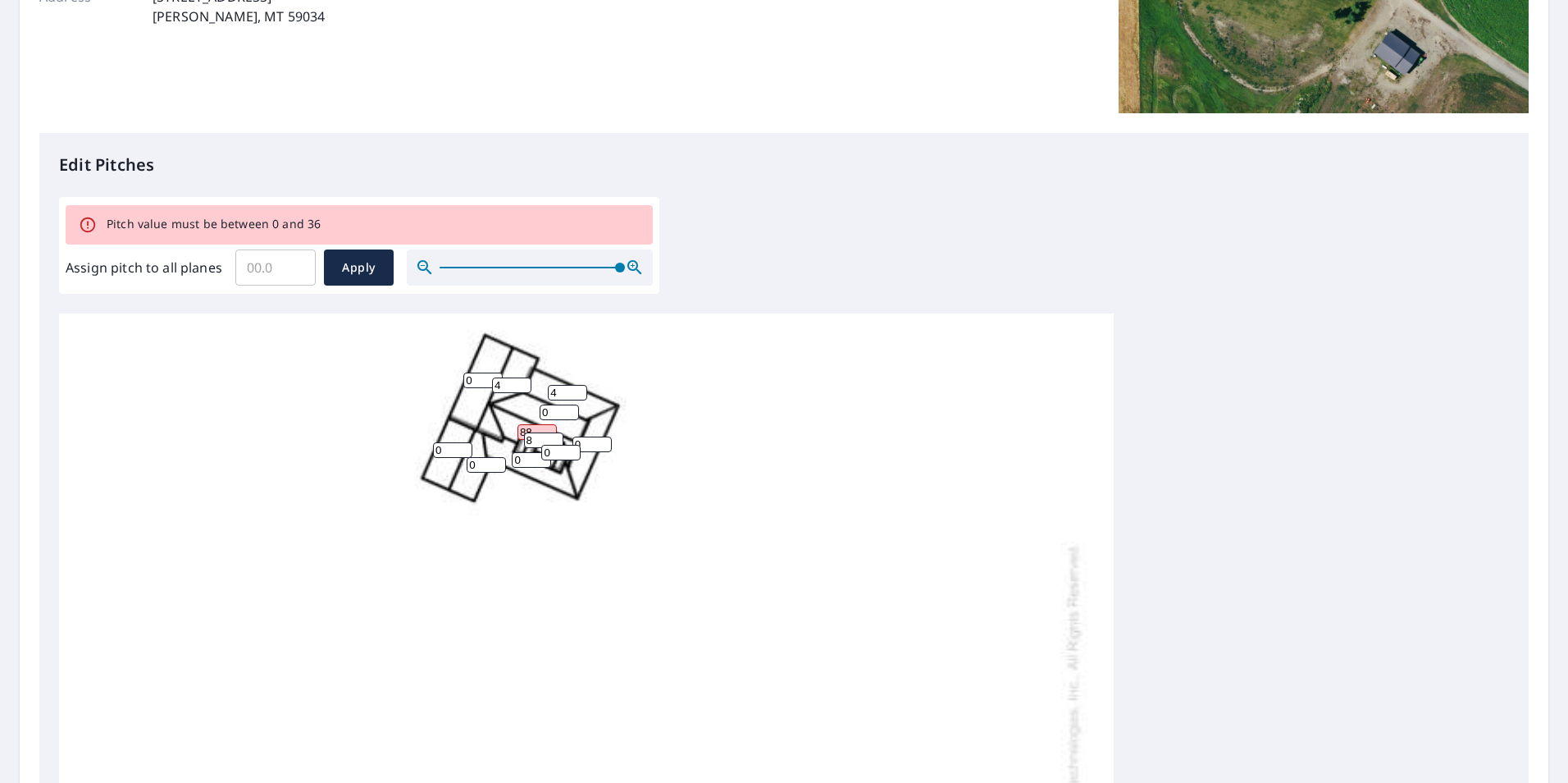
type input "4"
click at [524, 386] on input "4" at bounding box center [511, 386] width 40 height 16
click at [472, 382] on input "0" at bounding box center [484, 381] width 40 height 16
type input "04"
click at [450, 449] on input "0" at bounding box center [453, 450] width 40 height 16
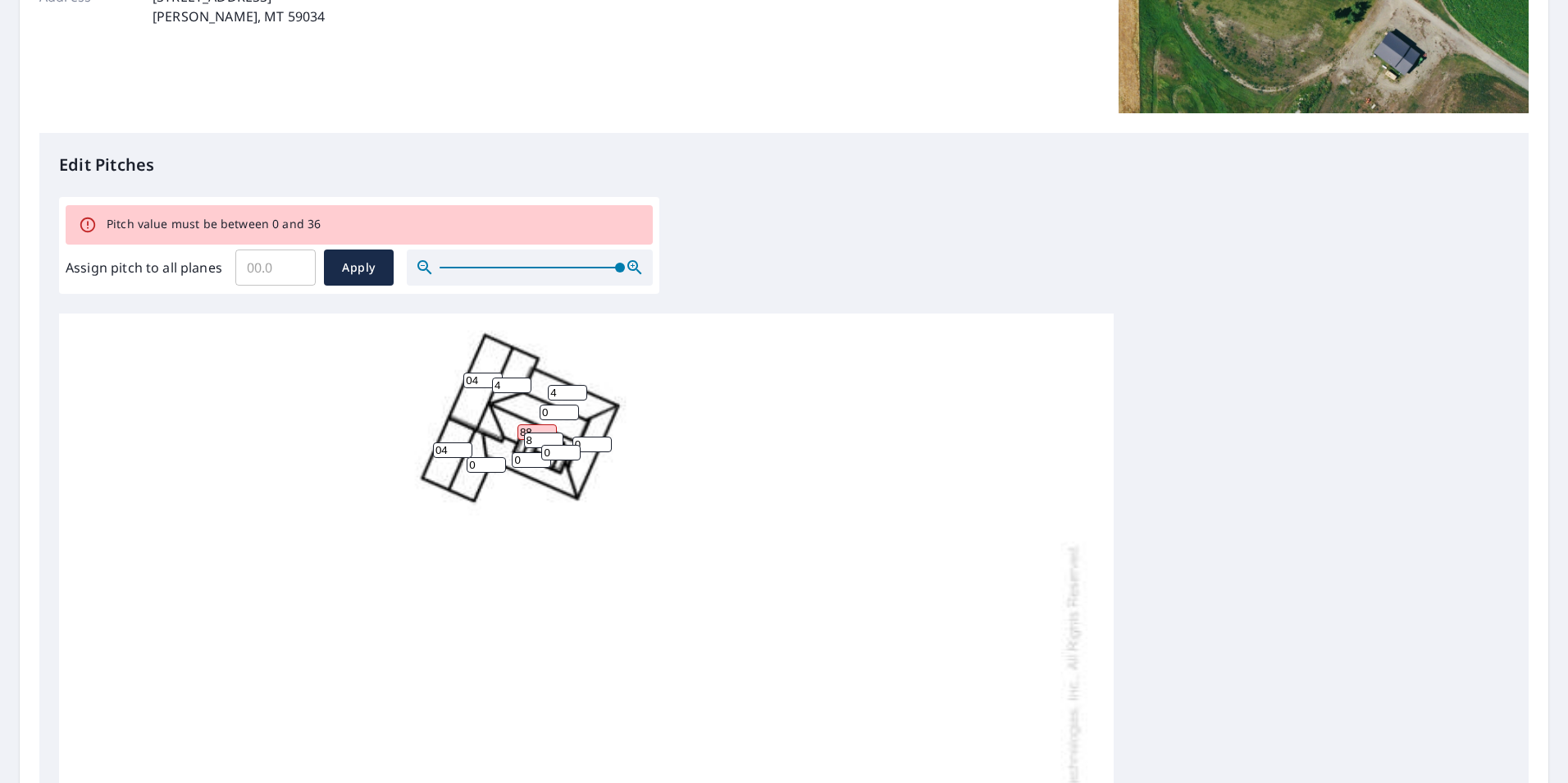
type input "04"
click at [481, 468] on input "0" at bounding box center [487, 465] width 40 height 16
type input "04"
click at [526, 458] on input "0" at bounding box center [531, 460] width 40 height 16
type input "04"
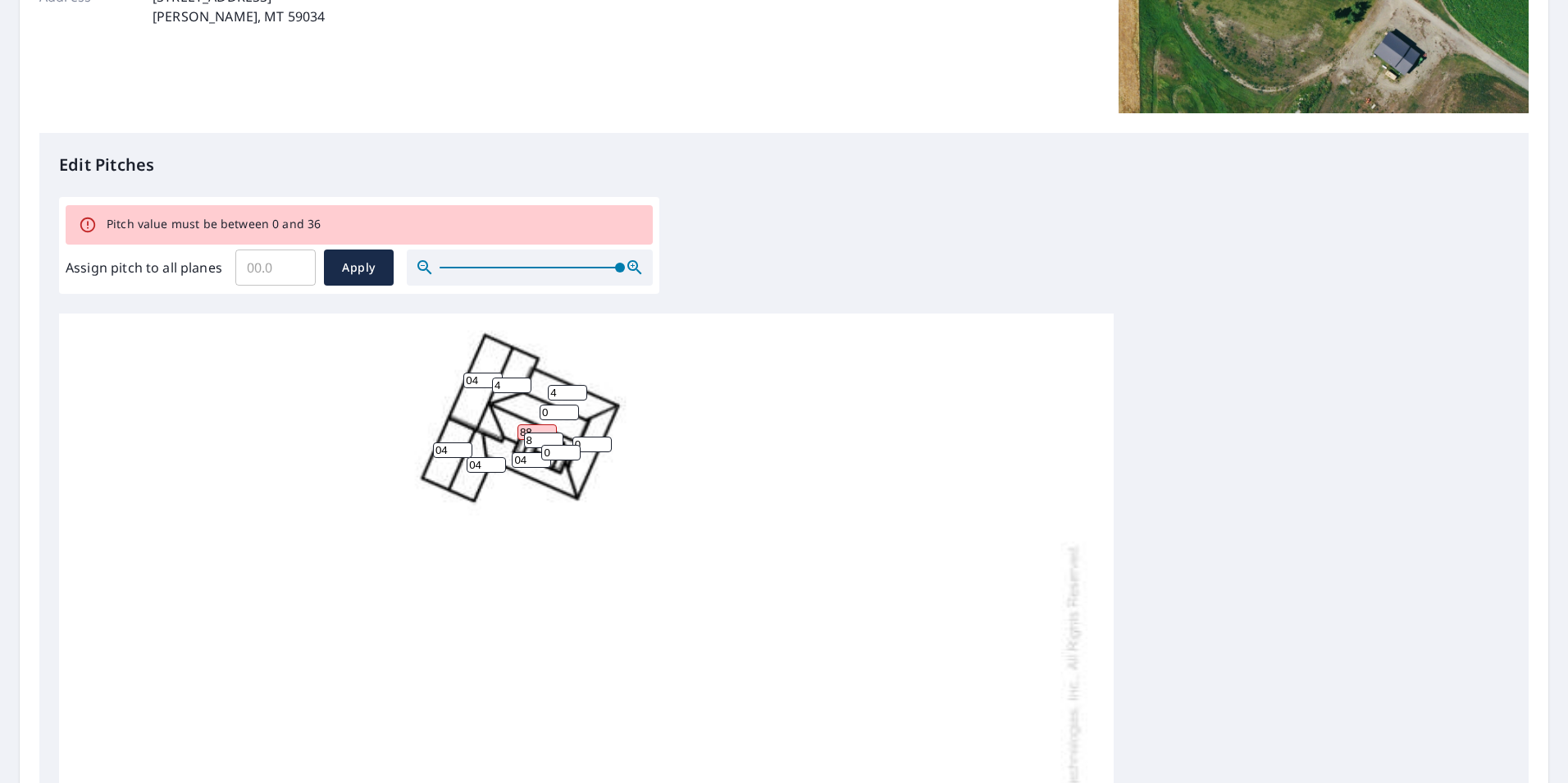
click at [558, 452] on input "0" at bounding box center [561, 453] width 40 height 16
type input "04"
click at [450, 453] on input "04" at bounding box center [453, 450] width 40 height 16
drag, startPoint x: 450, startPoint y: 453, endPoint x: 398, endPoint y: 446, distance: 52.5
click at [398, 446] on div "4 4 04 04 4 4 0 4 04 4 0 88 04 3 8 04 0 0 10 0 0 0 0 0 0 0 0 0 0" at bounding box center [586, 729] width 1055 height 1035
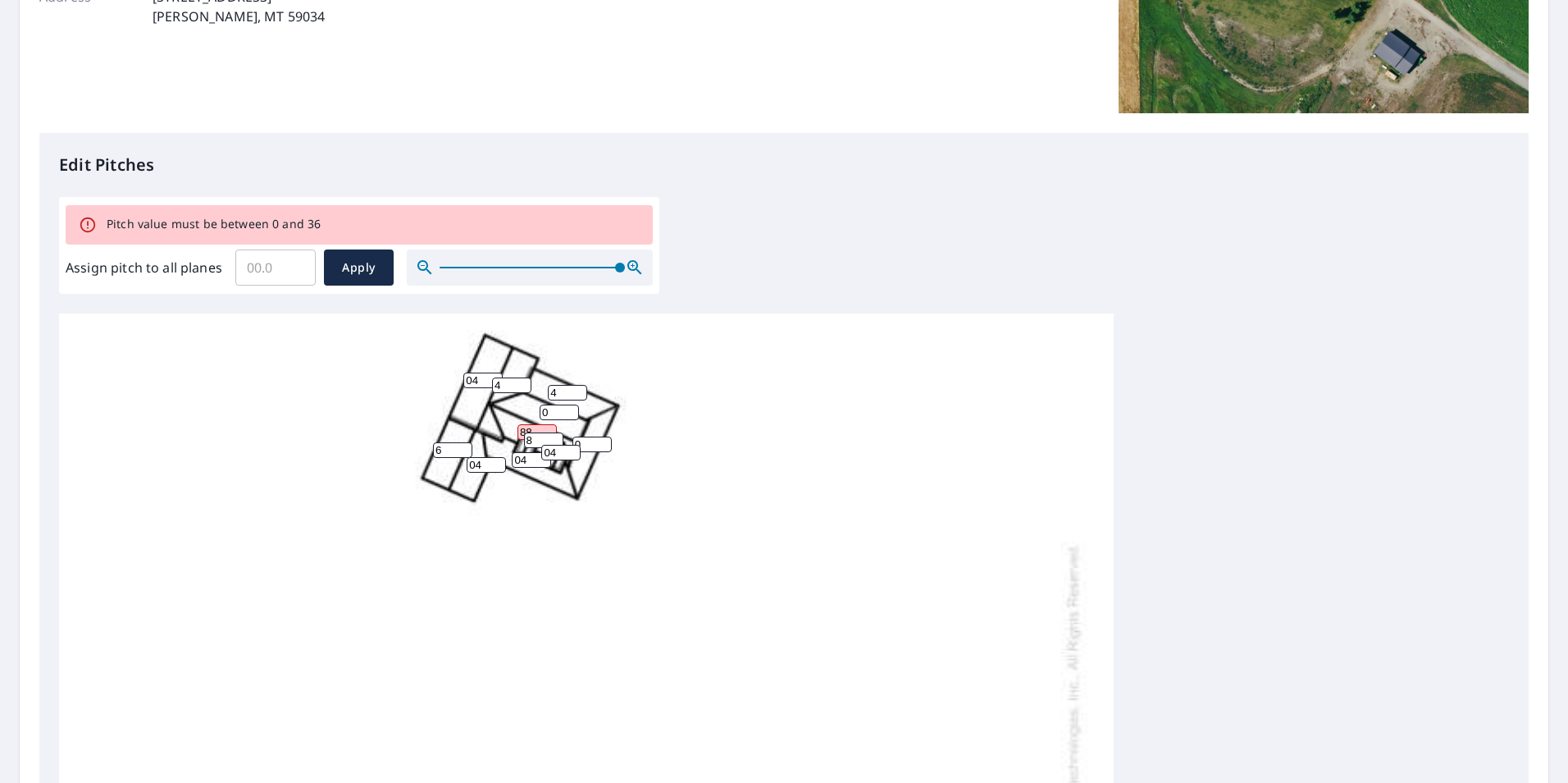
type input "6"
click at [478, 459] on input "04" at bounding box center [487, 465] width 40 height 16
click at [497, 459] on input "064" at bounding box center [487, 465] width 40 height 16
click at [499, 466] on input "36" at bounding box center [487, 465] width 40 height 16
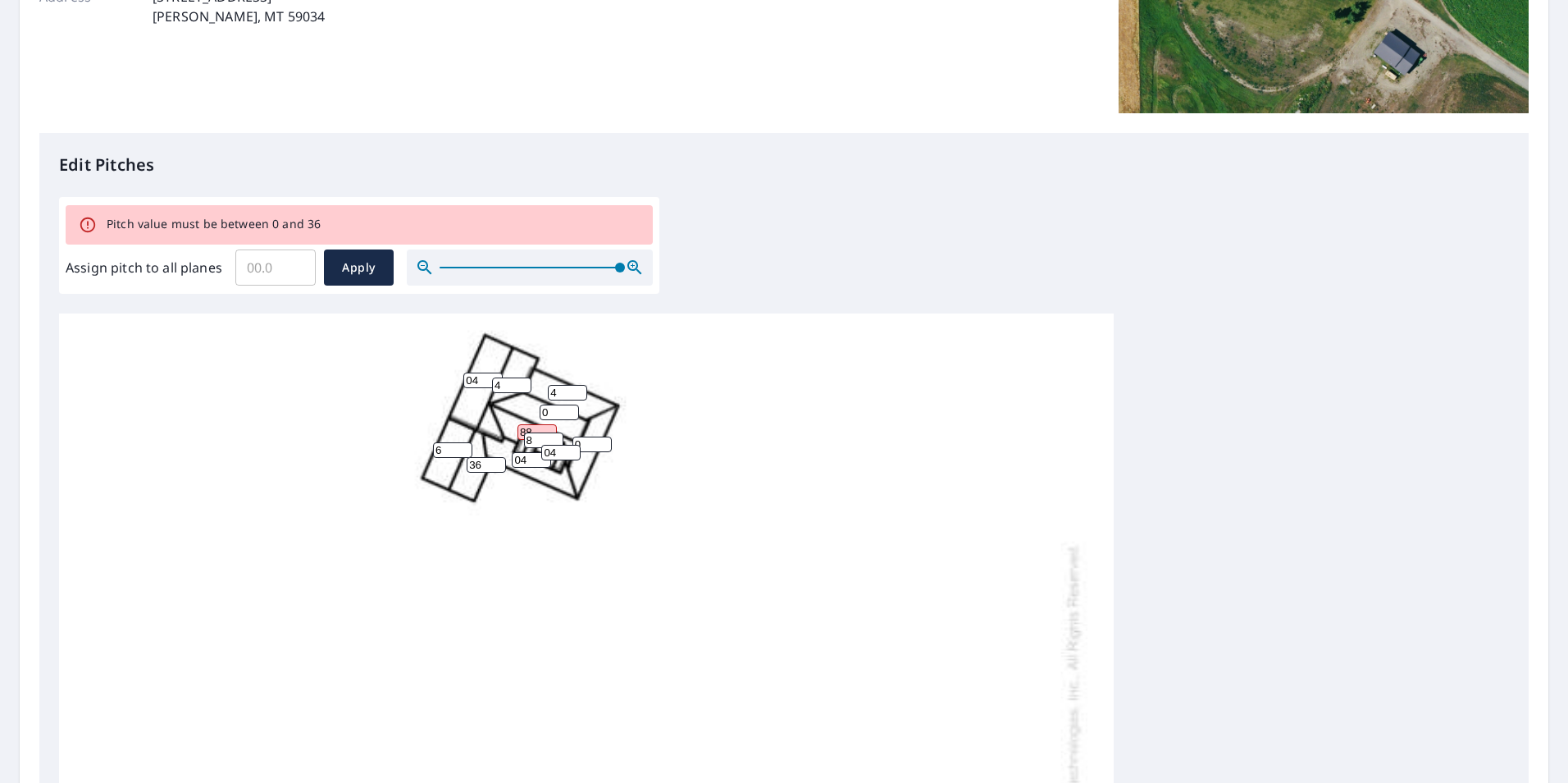
click at [406, 468] on div "4 4 04 04 4 4 0 4 6 4 0 88 36 3 8 04 0 0 10 0 0 0 0 0 0 0 0 0 0" at bounding box center [586, 729] width 1055 height 1035
type input "6"
click at [503, 382] on input "4" at bounding box center [511, 386] width 40 height 16
drag, startPoint x: 503, startPoint y: 382, endPoint x: 484, endPoint y: 380, distance: 19.1
click at [484, 380] on div "4 4 04 04 4 4 0 4 6 4 0 88 6 3 8 04 0 0 10 0 0 0 0 0 0 0 0 0 0" at bounding box center [586, 729] width 1055 height 1035
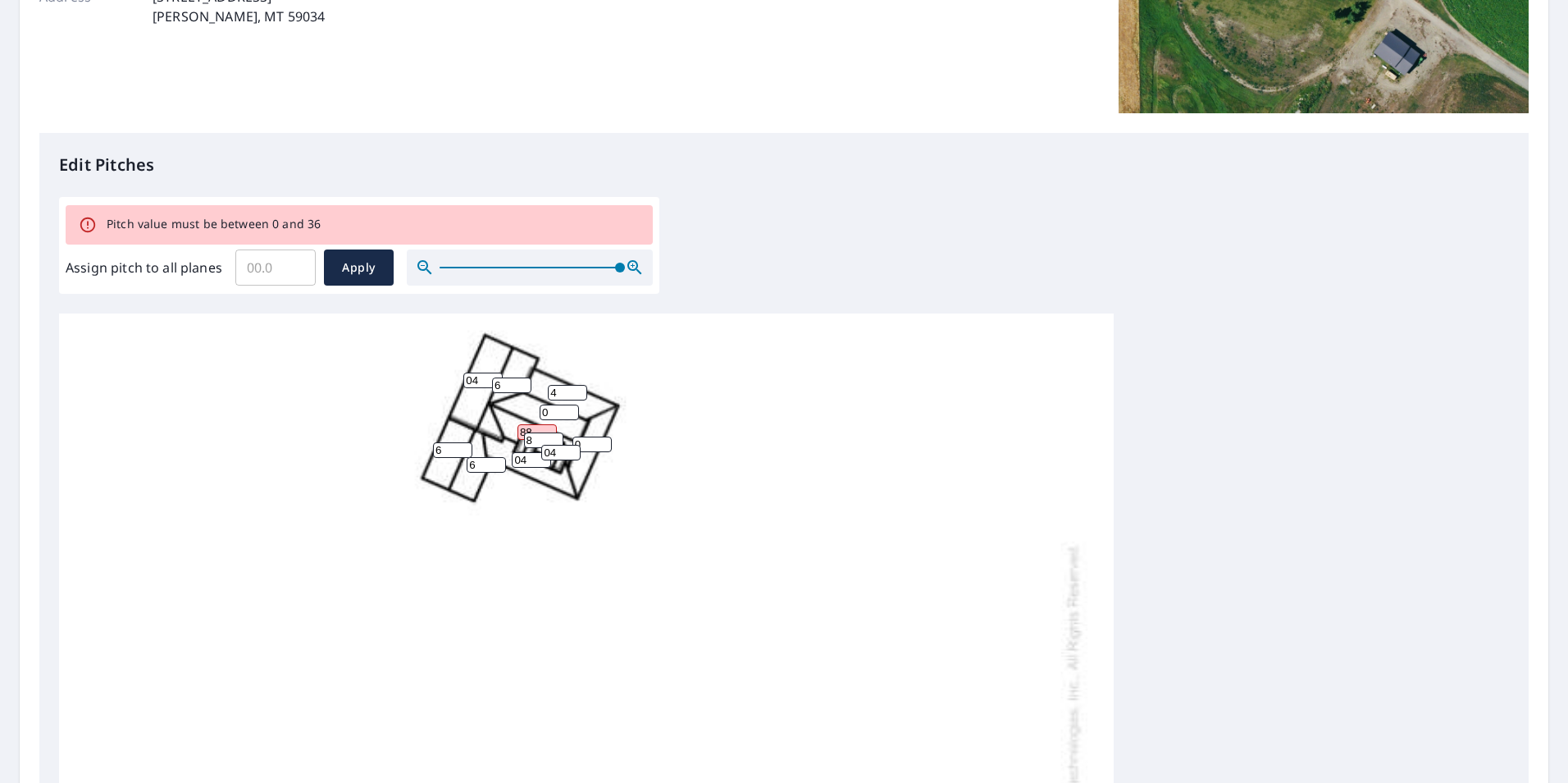
type input "6"
drag, startPoint x: 482, startPoint y: 379, endPoint x: 436, endPoint y: 379, distance: 46.0
click at [436, 379] on div "4 4 04 04 4 4 0 4 6 6 0 88 6 3 8 04 0 0 10 0 0 0 0 0 0 0 0 0 0" at bounding box center [586, 729] width 1055 height 1035
type input "6"
drag, startPoint x: 558, startPoint y: 414, endPoint x: 514, endPoint y: 413, distance: 44.0
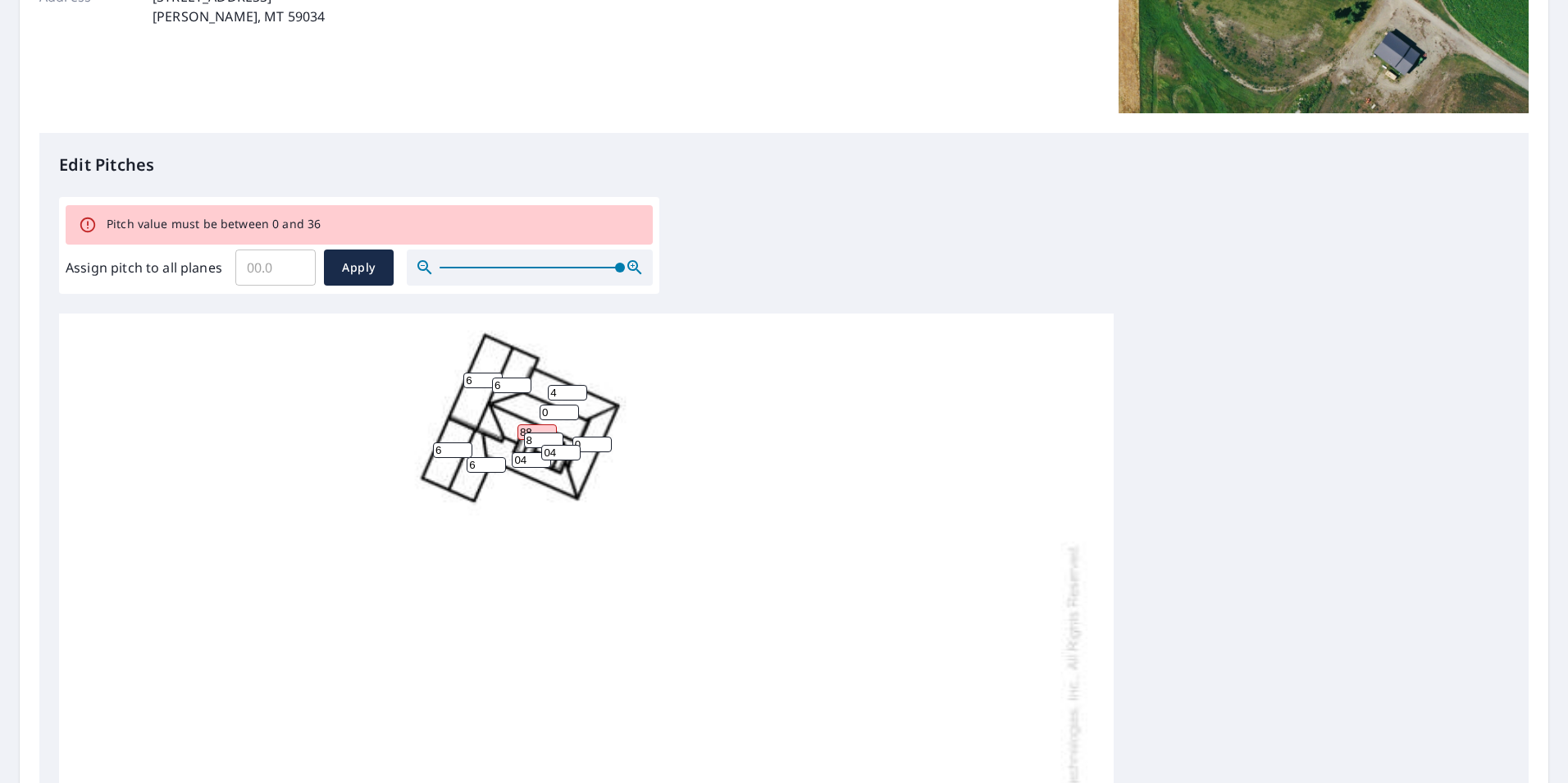
click at [514, 413] on div "4 4 6 04 4 4 0 4 6 6 0 88 6 3 8 04 0 0 10 0 0 0 0 0 0 0 0 0 0" at bounding box center [586, 729] width 1055 height 1035
type input "8"
click at [533, 432] on input "8" at bounding box center [544, 440] width 40 height 16
click at [546, 427] on input "88" at bounding box center [537, 432] width 40 height 16
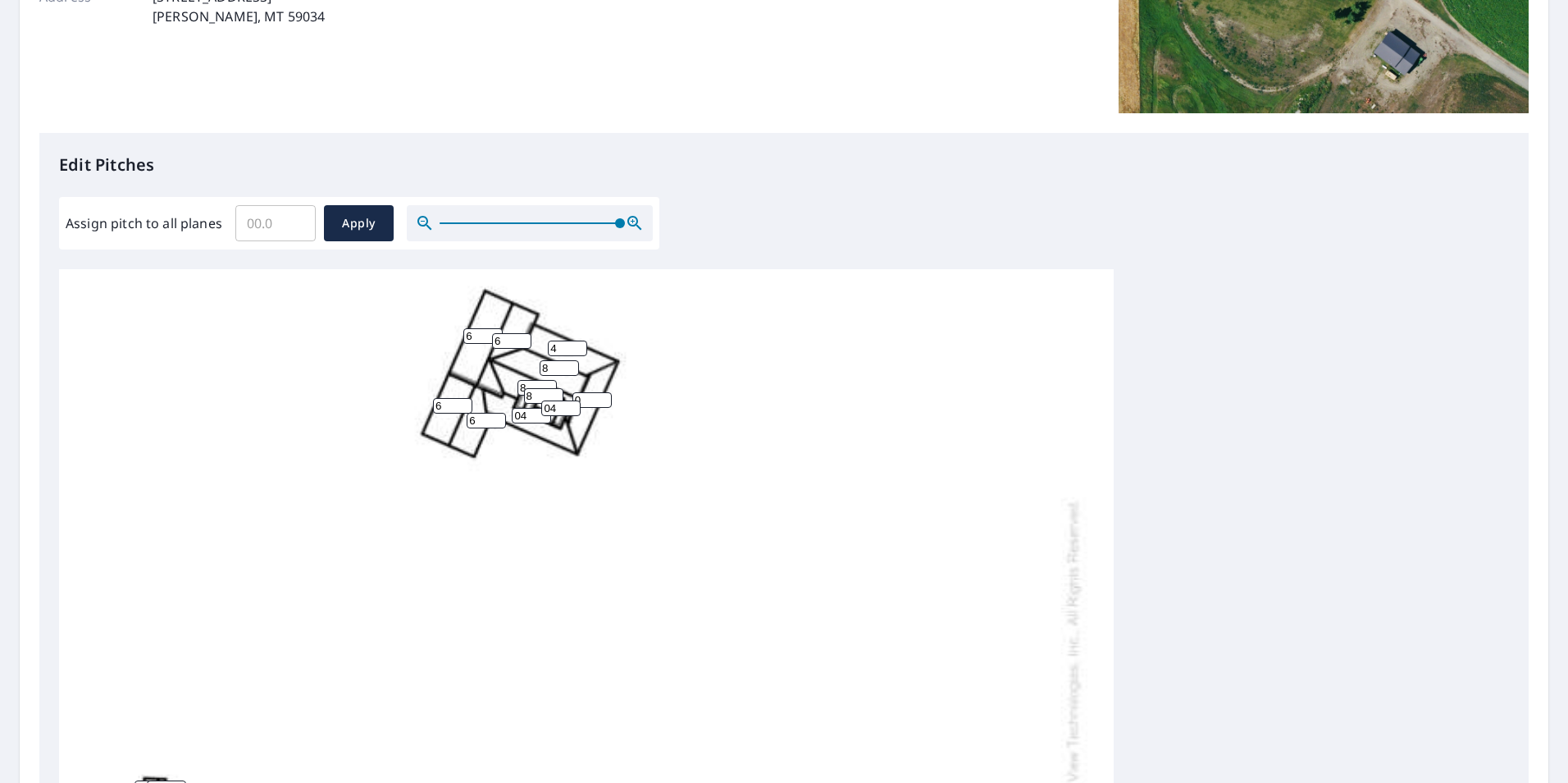
type input "8"
click at [591, 401] on input "0" at bounding box center [592, 400] width 40 height 16
drag, startPoint x: 591, startPoint y: 401, endPoint x: 539, endPoint y: 399, distance: 52.0
click at [539, 399] on div "4 4 6 04 4 4 8 4 6 6 0 8 6 3 8 04 0 0 10 0 0 0 0 0 0 0 0 0 0" at bounding box center [586, 685] width 1055 height 1035
type input "4"
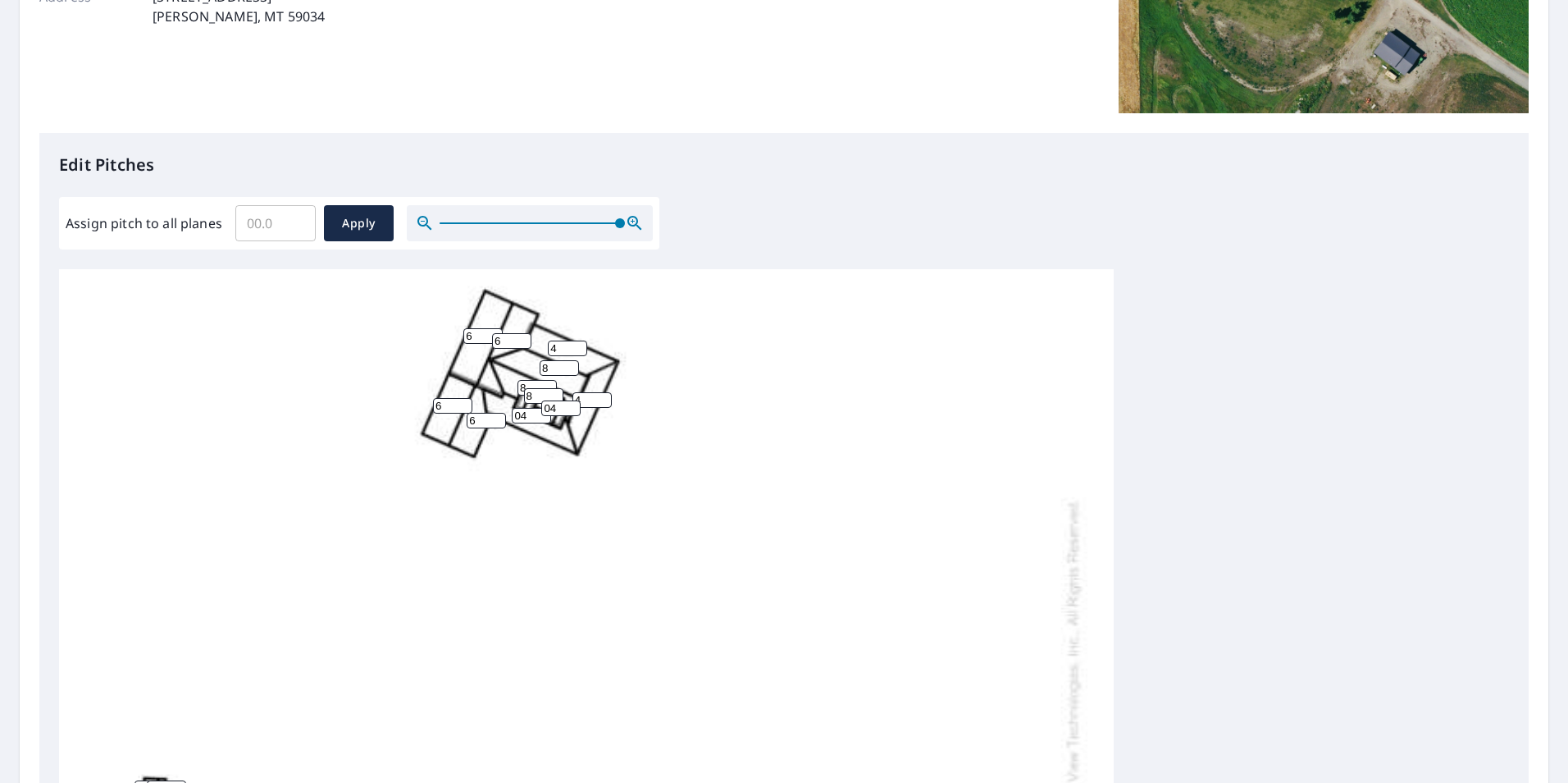
click at [671, 468] on div "4 4 6 04 4 4 8 4 6 6 4 8 6 3 8 04 0 0 10 0 0 0 0 0 0 0 0 0 0" at bounding box center [586, 685] width 1055 height 1035
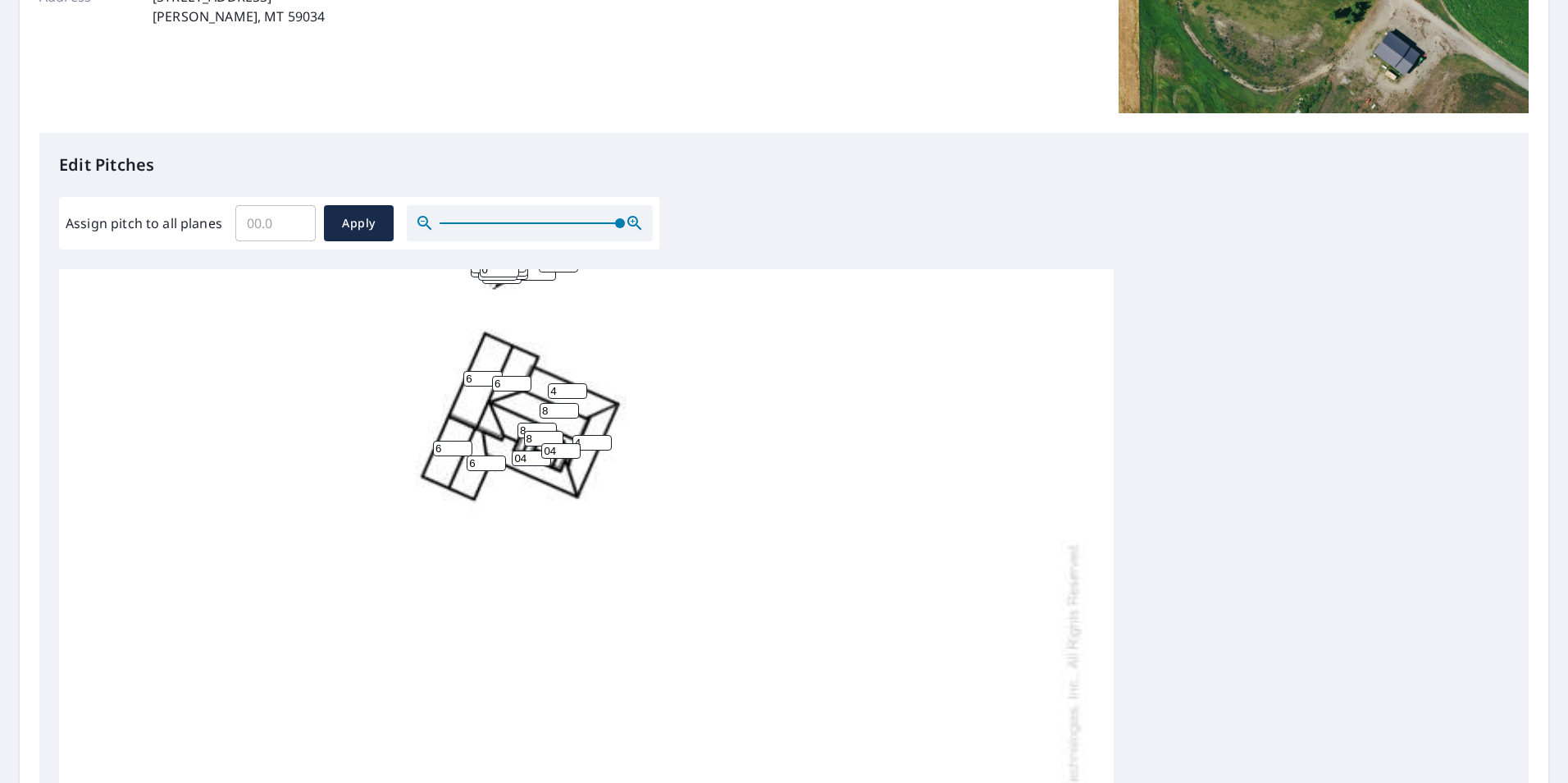
scroll to position [0, 0]
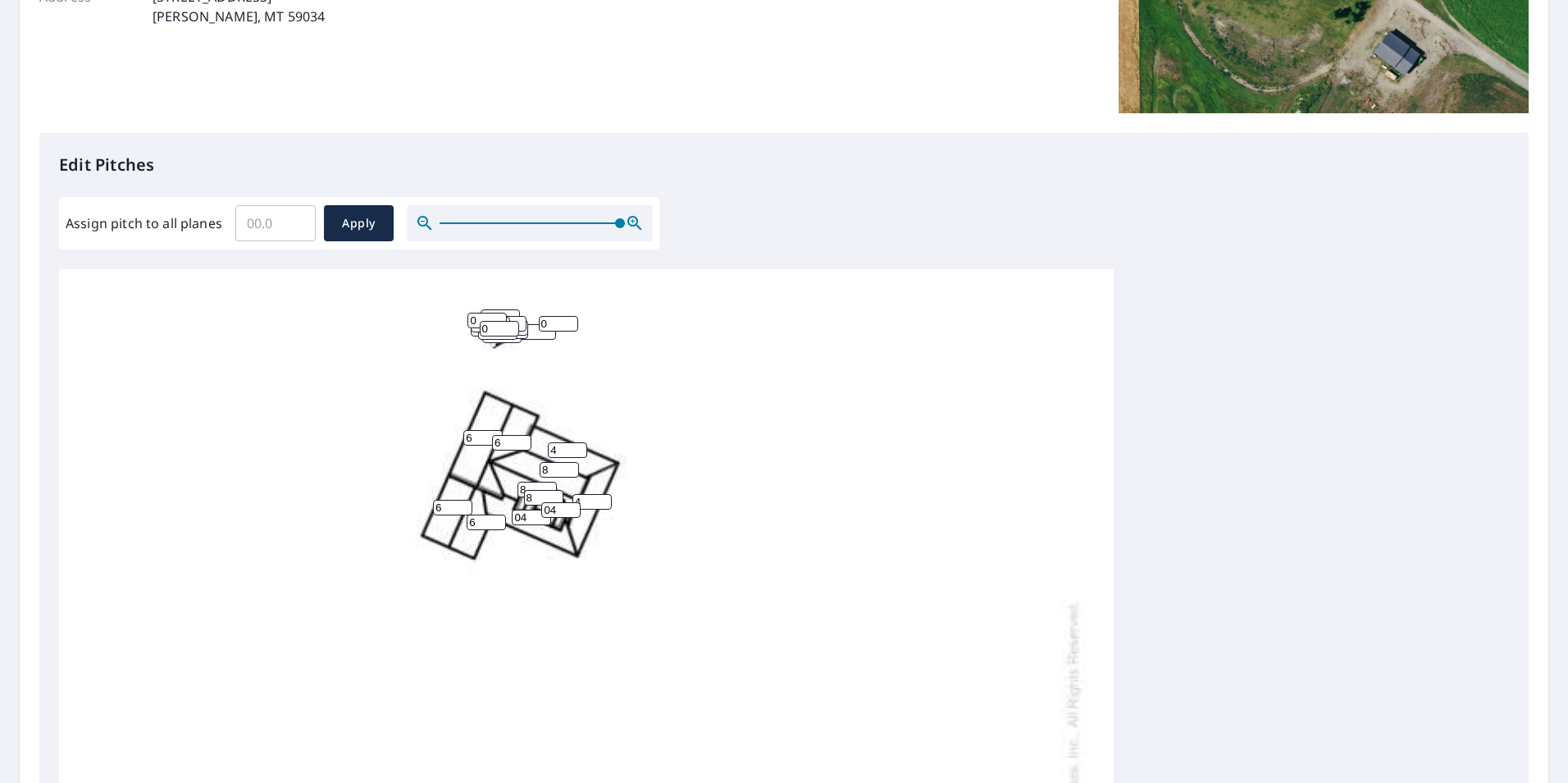
click at [553, 321] on input "0" at bounding box center [559, 324] width 40 height 16
drag, startPoint x: 553, startPoint y: 320, endPoint x: 517, endPoint y: 317, distance: 36.1
click at [517, 317] on div "4 4 6 04 4 4 8 4 6 6 4 8 6 3 8 04 0 0 10 0 0 0 0 0 0 0 0 0 0" at bounding box center [586, 787] width 1055 height 1035
type input "4"
click at [494, 327] on input "0" at bounding box center [499, 329] width 40 height 16
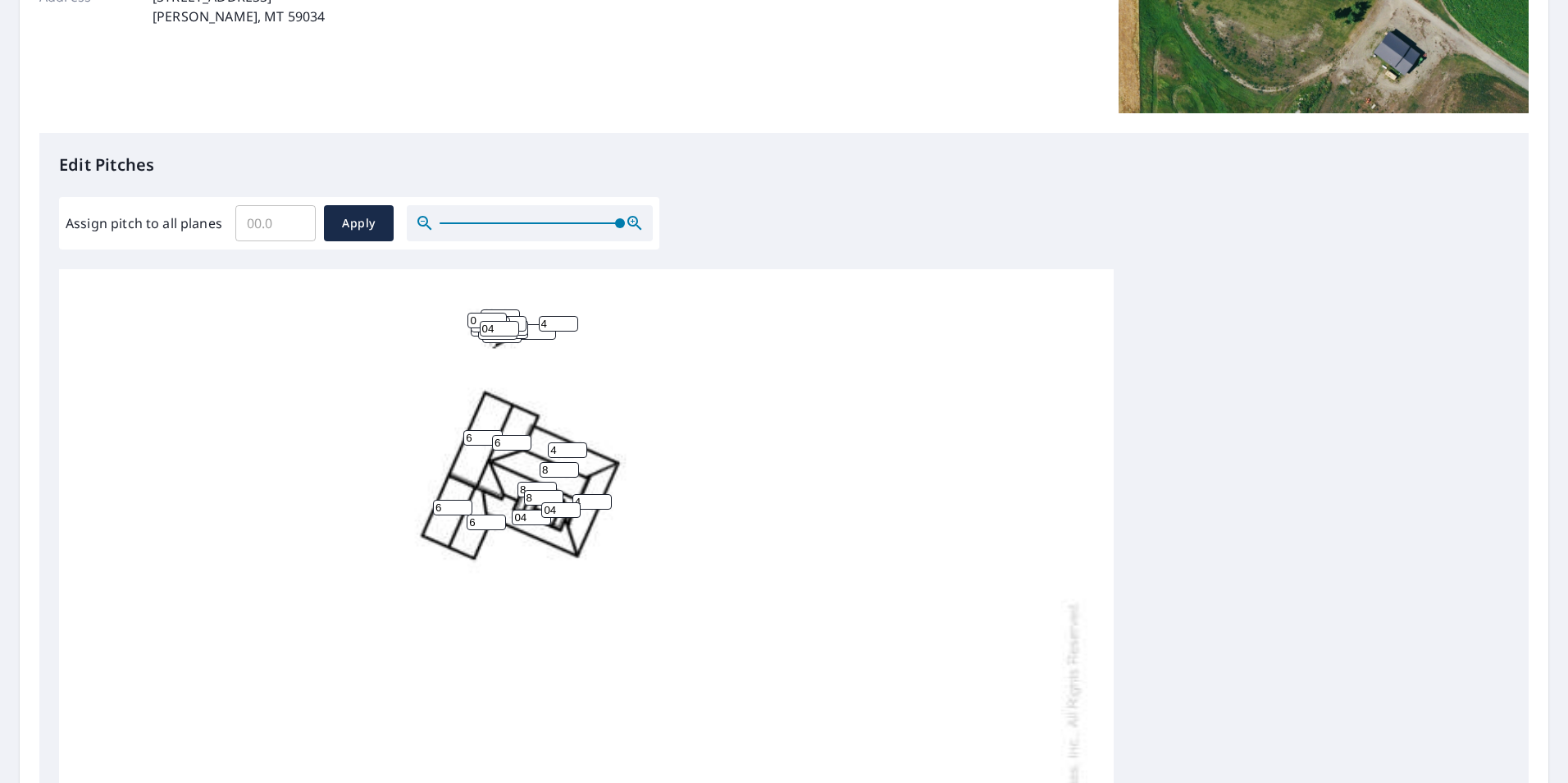
drag, startPoint x: 499, startPoint y: 331, endPoint x: 418, endPoint y: 329, distance: 81.0
click at [418, 329] on div "4 4 6 04 4 4 8 4 6 6 4 8 6 3 8 04 0 4 10 0 0 0 0 0 0 0 0 0 04" at bounding box center [586, 787] width 1055 height 1035
type input "4"
drag, startPoint x: 421, startPoint y: 321, endPoint x: 378, endPoint y: 361, distance: 58.7
click at [416, 323] on div "4 4 6 04 4 4 8 4 6 6 4 8 6 3 8 04 0 4 10 0 0 0 0 0 0 0 0 0 4" at bounding box center [586, 787] width 1055 height 1035
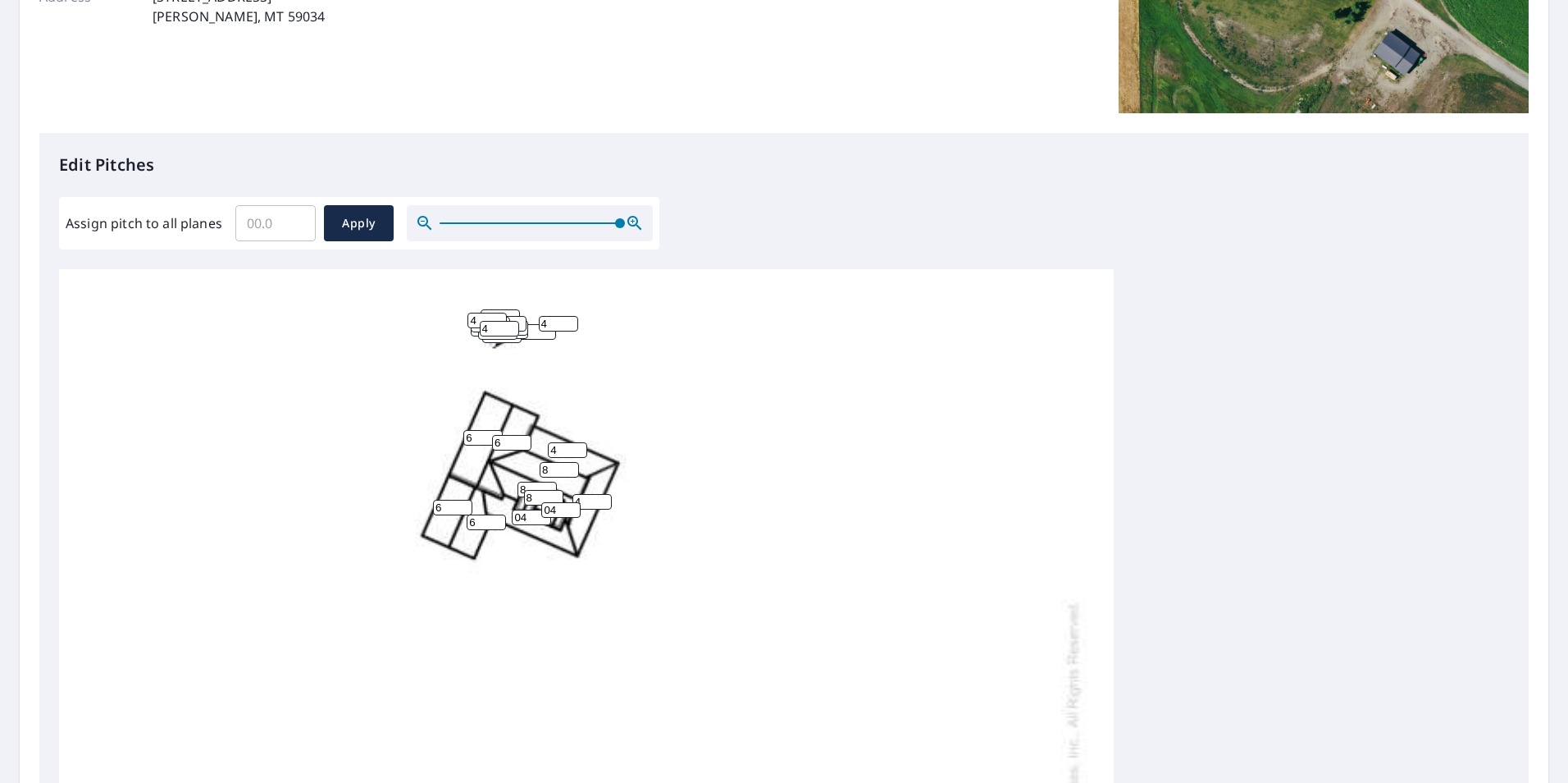
type input "4"
drag, startPoint x: 378, startPoint y: 361, endPoint x: 337, endPoint y: 393, distance: 52.0
click at [376, 365] on div "4 4 6 04 4 4 8 4 6 6 4 8 6 3 8 04 0 4 10 0 0 0 0 0 0 0 0 4 4" at bounding box center [586, 787] width 1055 height 1035
click at [491, 336] on input "4" at bounding box center [499, 329] width 40 height 16
click at [330, 404] on div "4 4 6 04 4 4 8 4 6 6 4 8 6 3 8 04 0 4 10 0 0 0 0 0 0 0 0 4 4" at bounding box center [586, 787] width 1055 height 1035
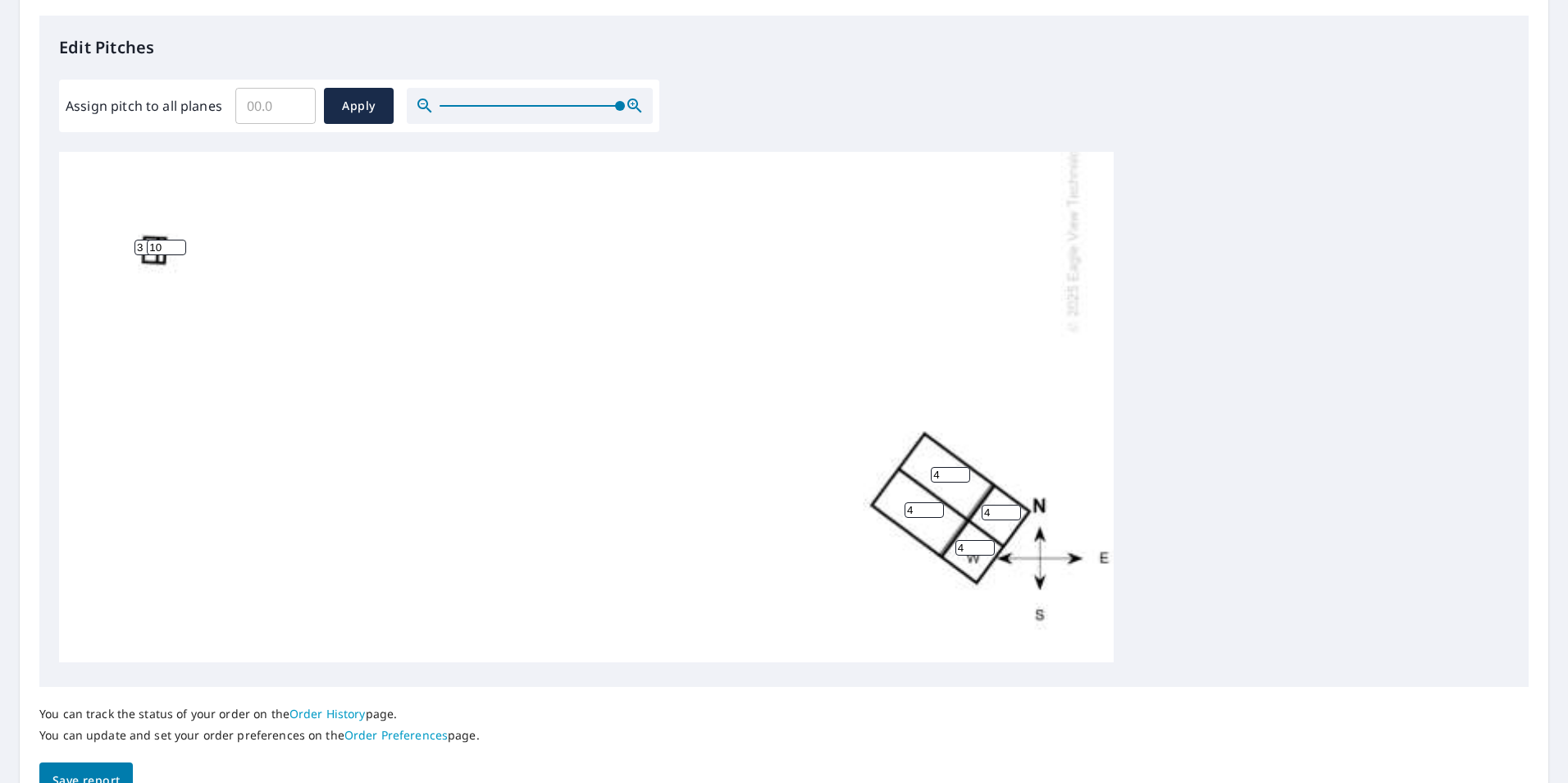
scroll to position [516, 0]
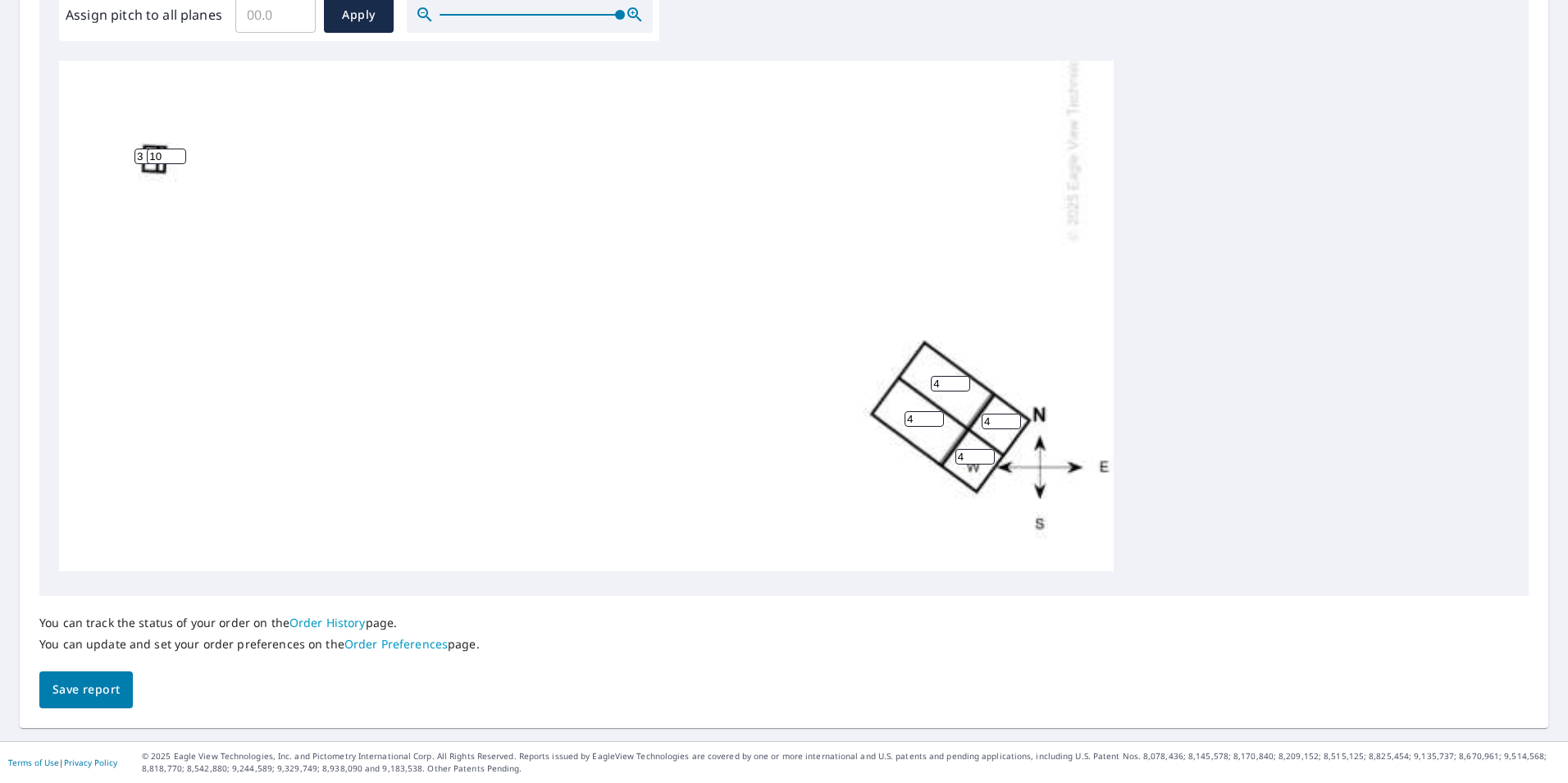
click at [69, 475] on span "Save report" at bounding box center [86, 690] width 68 height 21
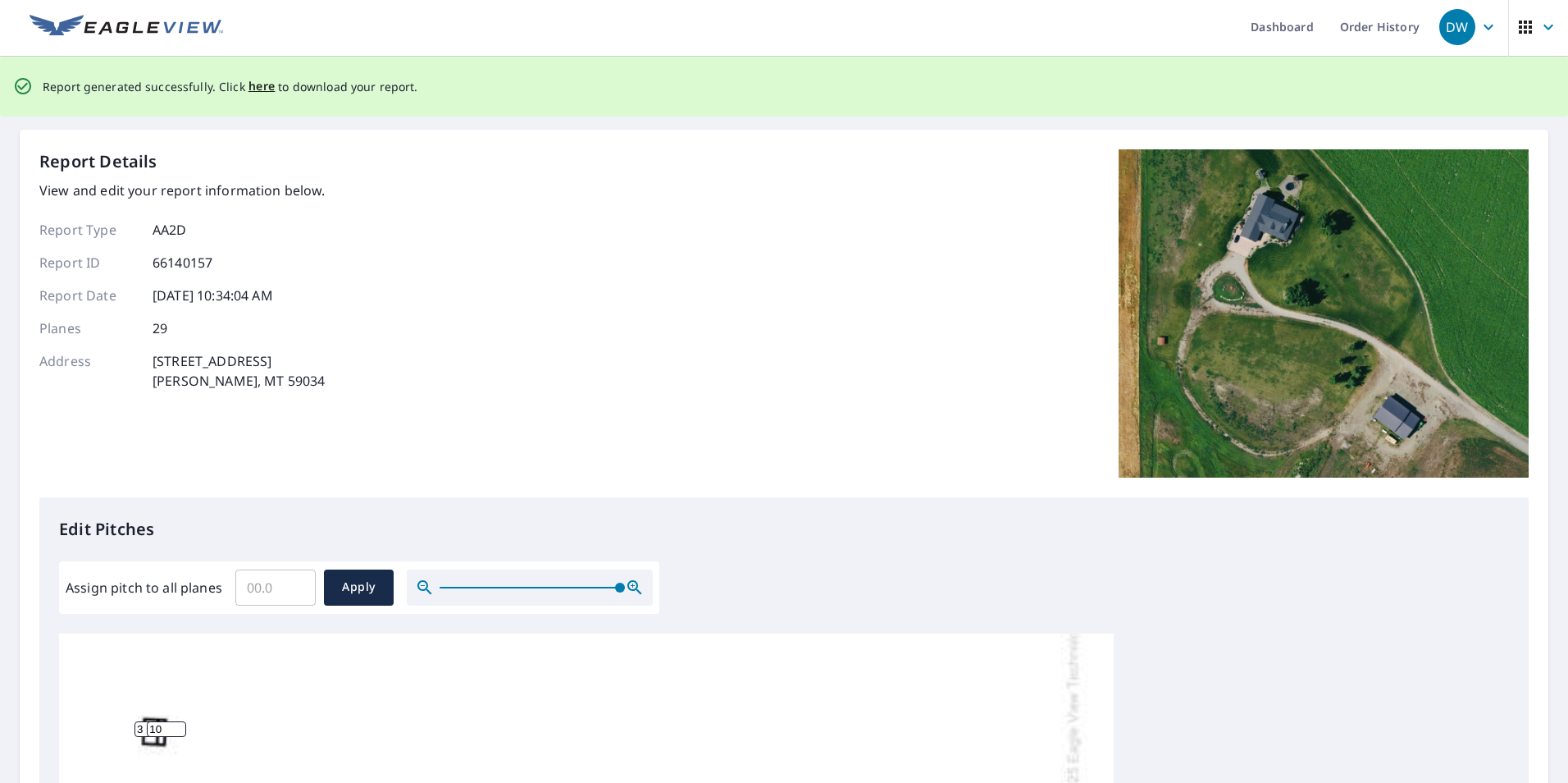
scroll to position [0, 0]
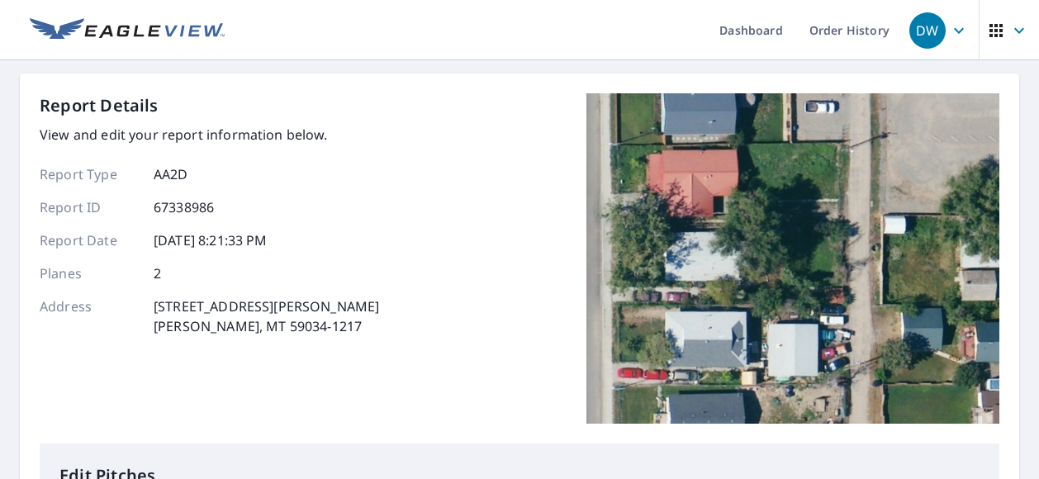
scroll to position [17, 0]
